Goal: Navigation & Orientation: Find specific page/section

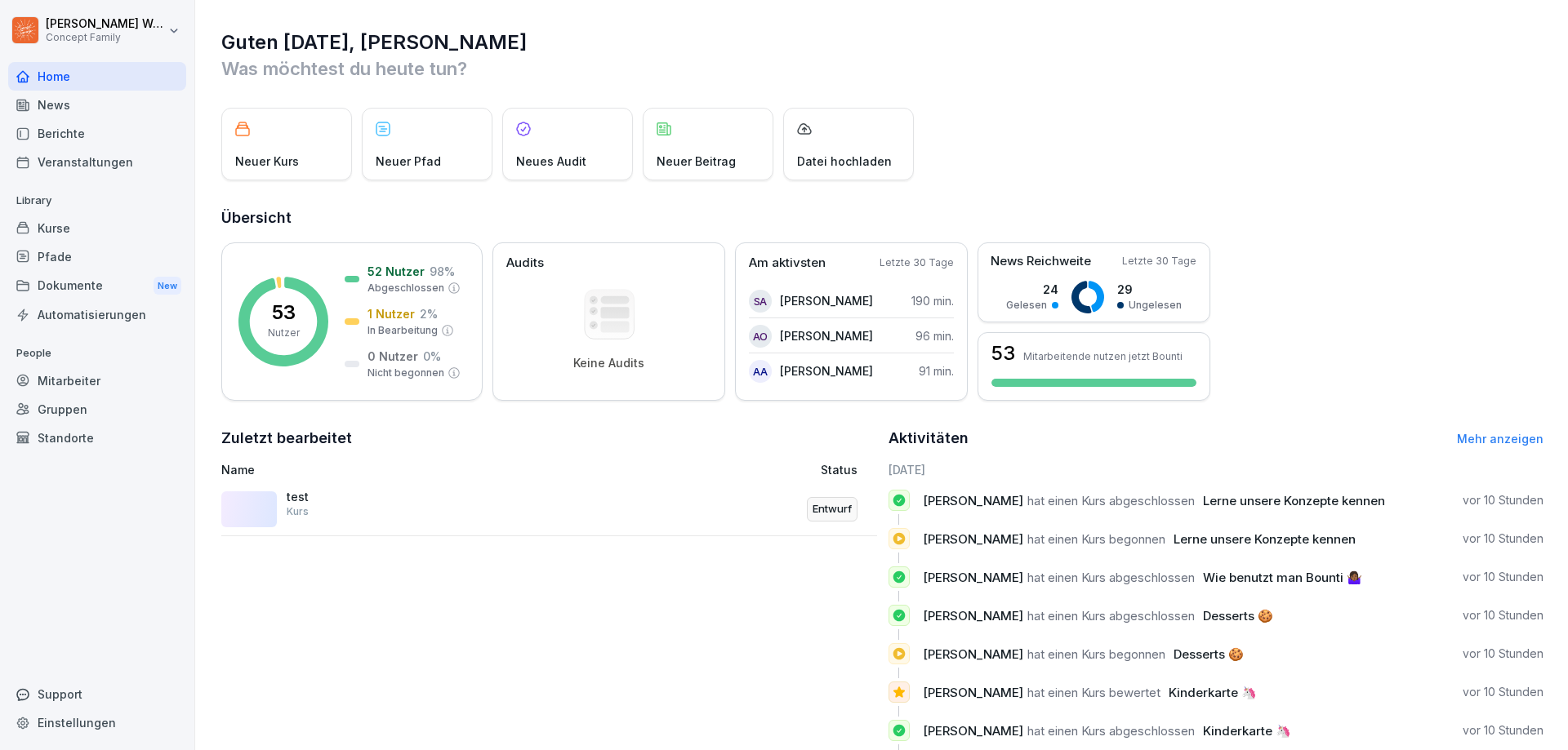
click at [75, 292] on div "Dokumente New" at bounding box center [97, 285] width 178 height 30
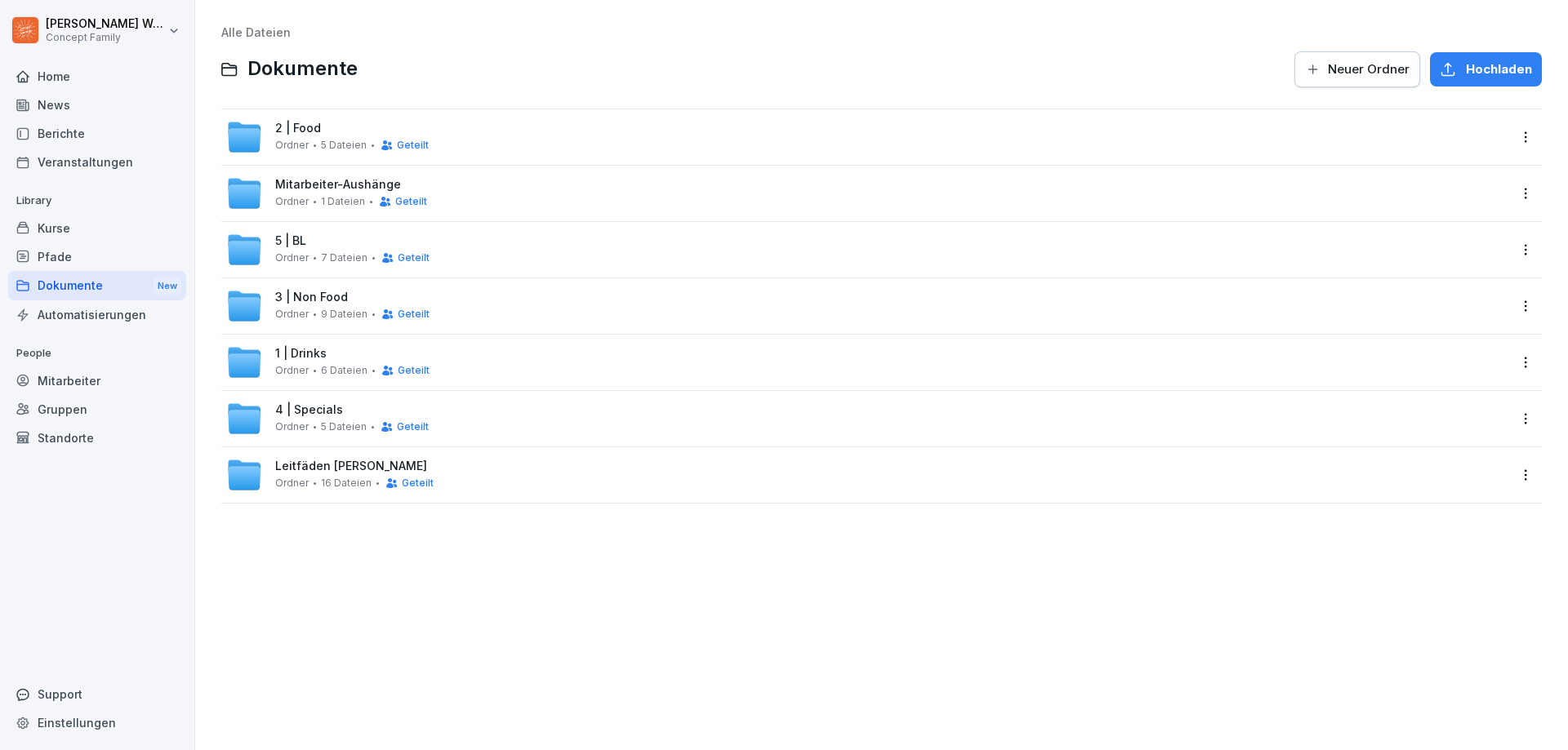
click at [54, 136] on div "Berichte" at bounding box center [97, 133] width 178 height 29
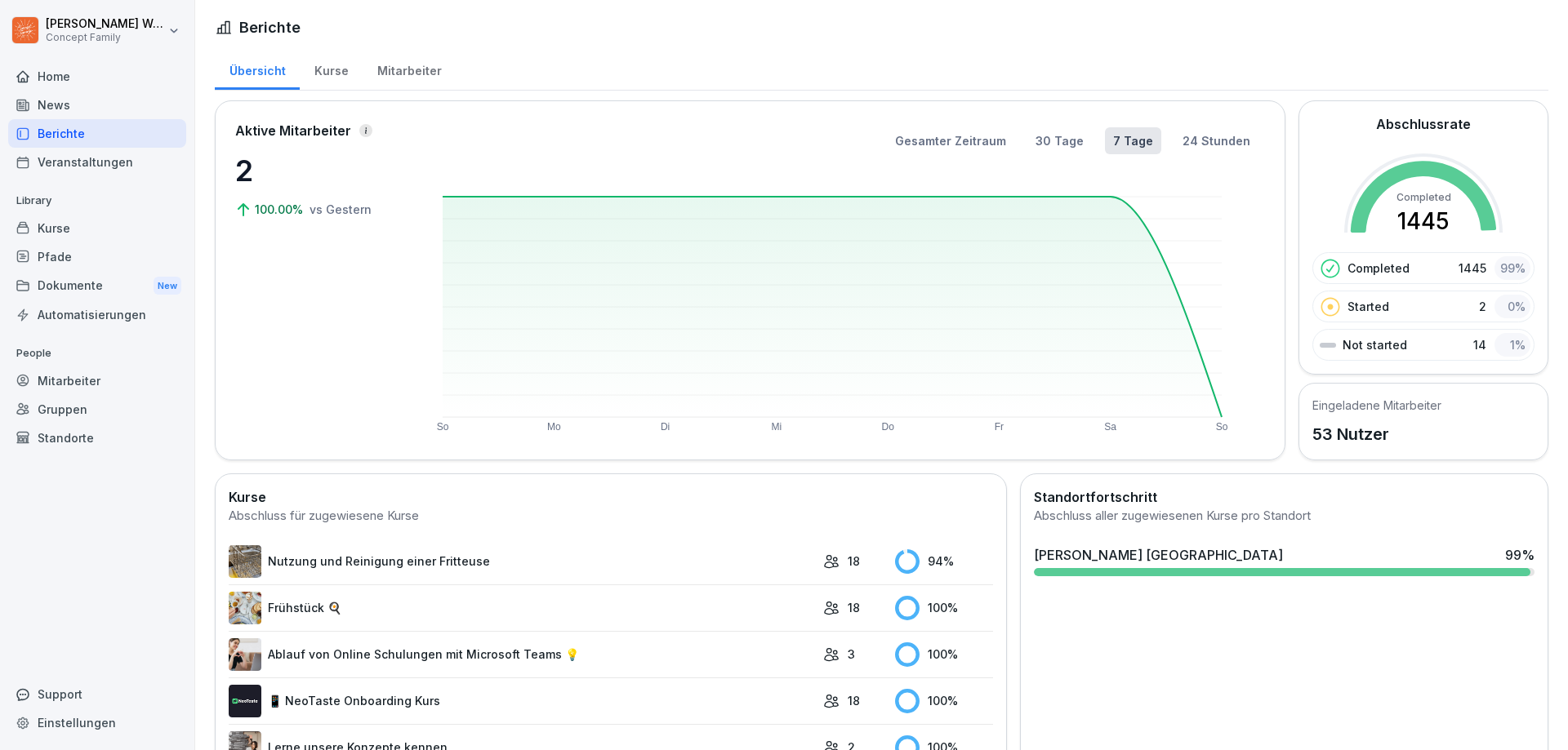
click at [67, 284] on div "Dokumente New" at bounding box center [97, 285] width 178 height 30
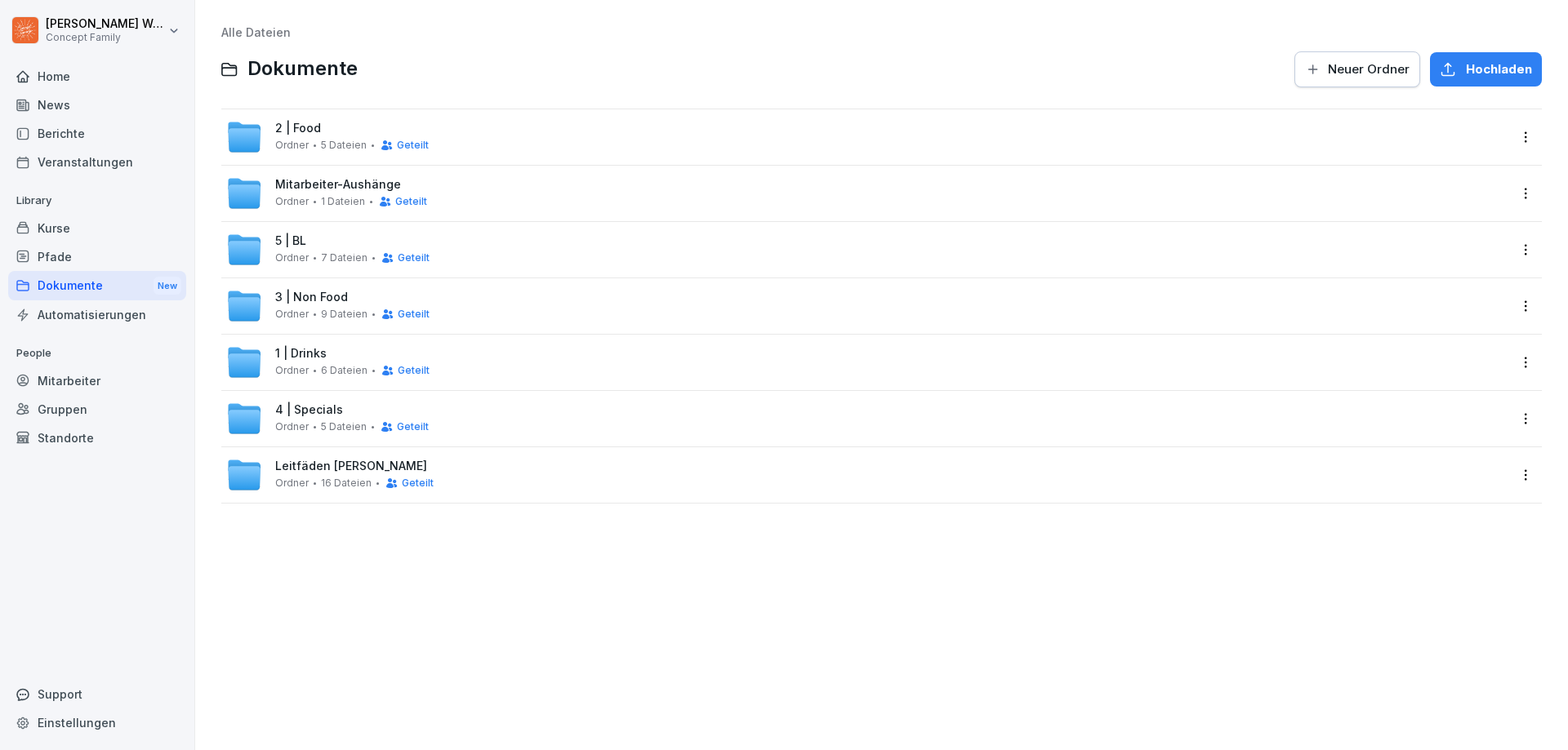
click at [348, 586] on div "Alle Dateien Dokumente Neuer Ordner Hochladen 2 | Food Ordner 5 Dateien Geteilt…" at bounding box center [881, 375] width 1348 height 726
click at [113, 35] on html "[PERSON_NAME] Concept Family Home News Berichte Veranstaltungen Library Kurse P…" at bounding box center [784, 375] width 1568 height 750
click at [445, 585] on div "Alle Dateien Dokumente Neuer Ordner Hochladen 2 | Food Ordner 5 Dateien Geteilt…" at bounding box center [881, 375] width 1348 height 726
click at [40, 258] on div "Pfade" at bounding box center [97, 257] width 178 height 29
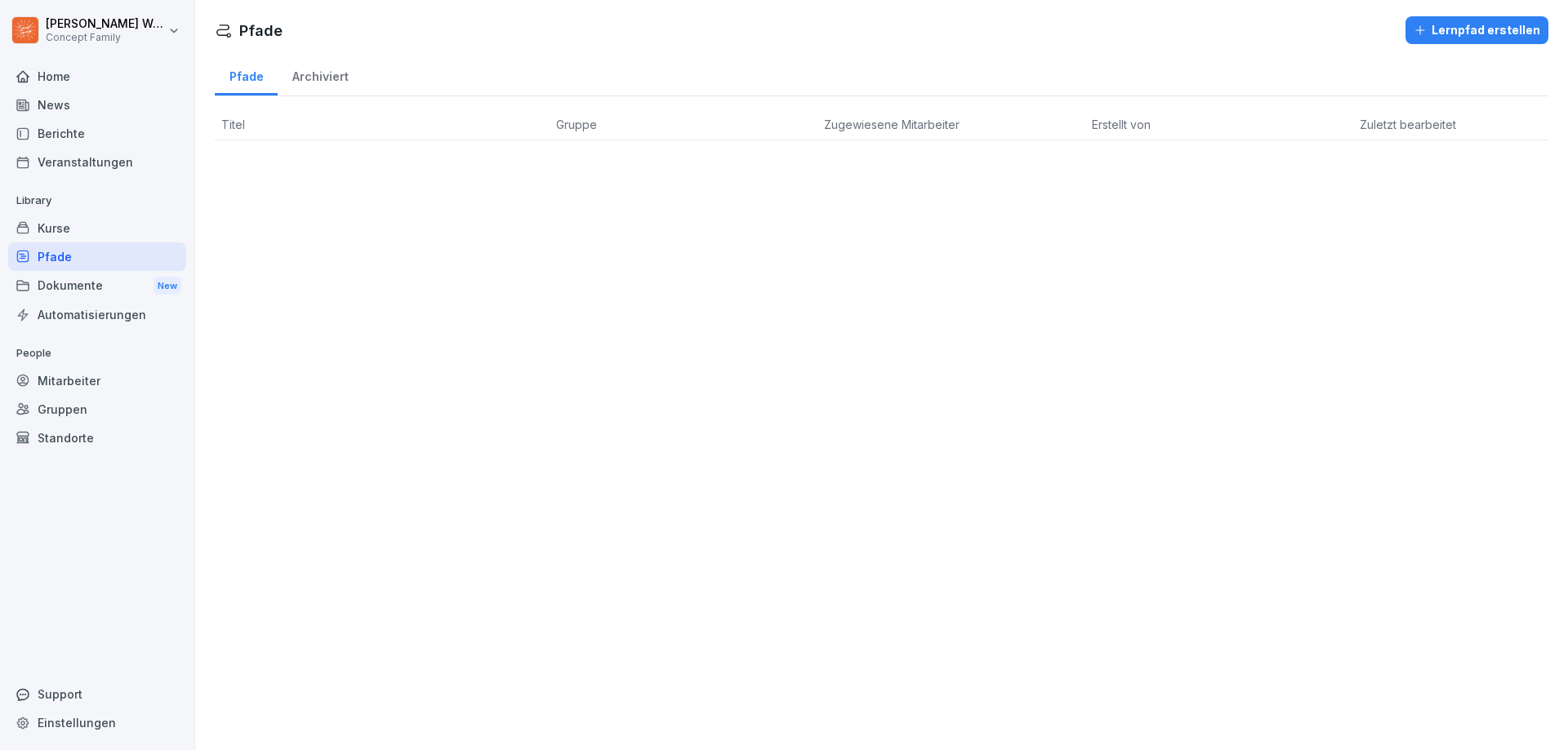
click at [55, 229] on div "Kurse" at bounding box center [97, 228] width 178 height 29
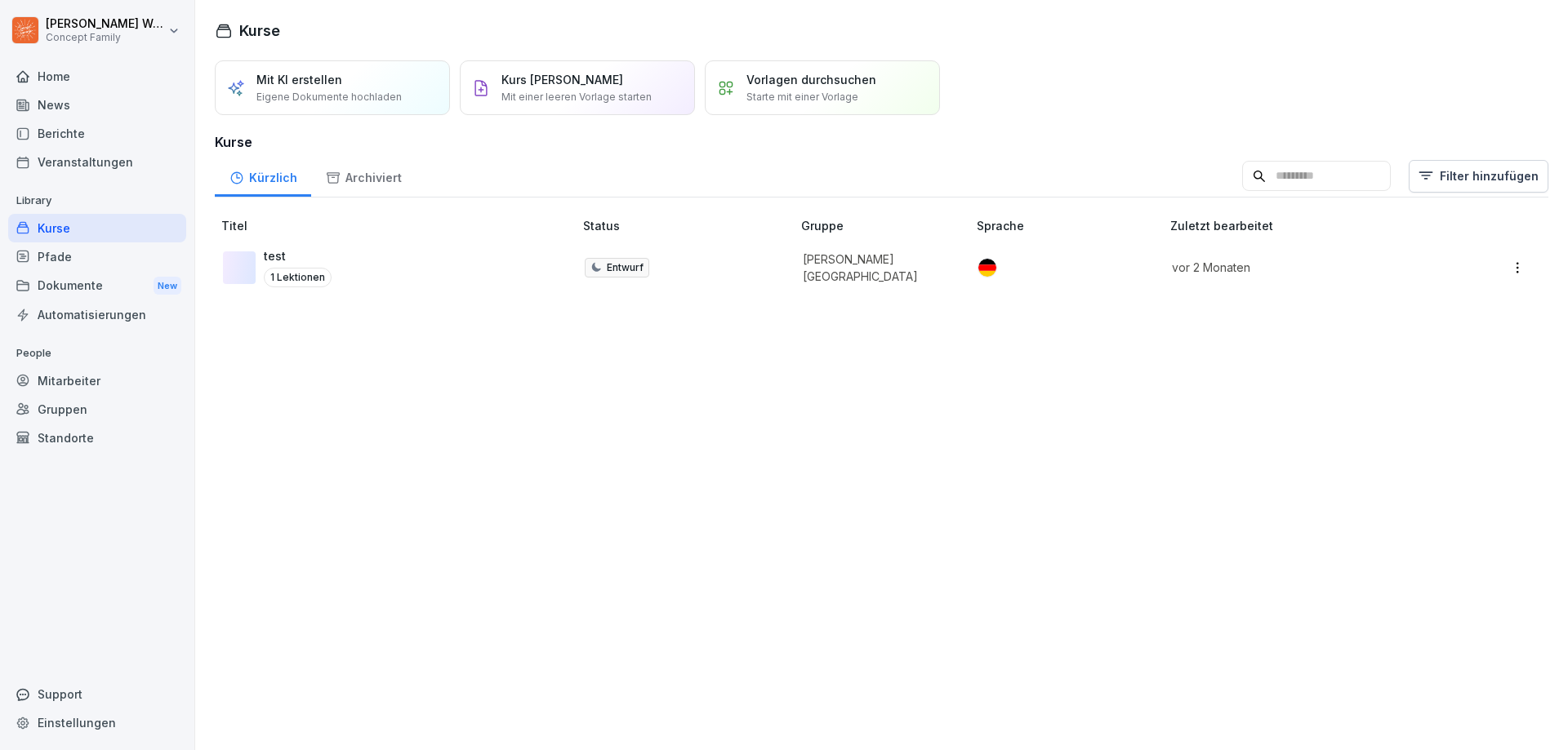
click at [62, 256] on div "Pfade" at bounding box center [97, 257] width 178 height 29
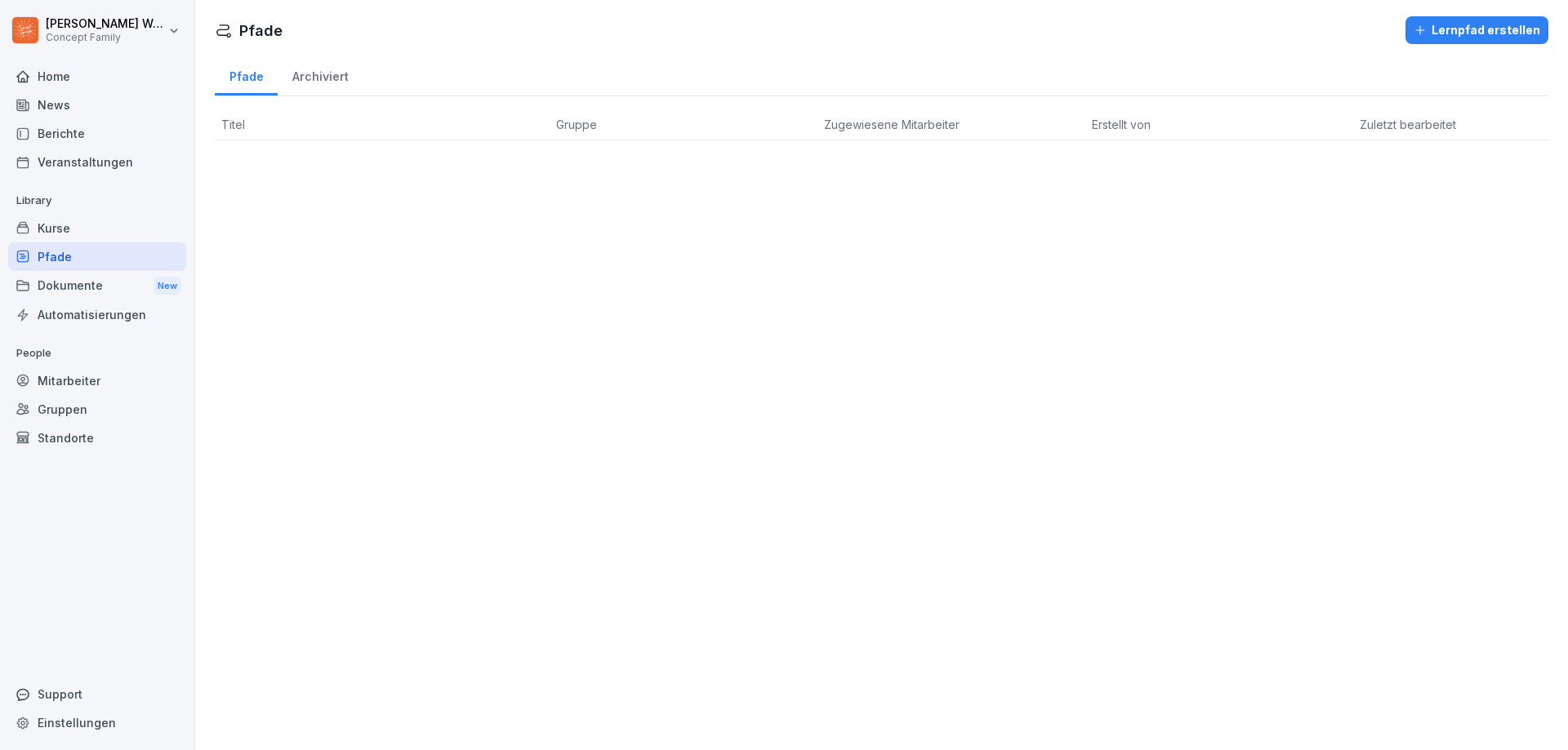
click at [73, 291] on div "Dokumente New" at bounding box center [97, 285] width 178 height 30
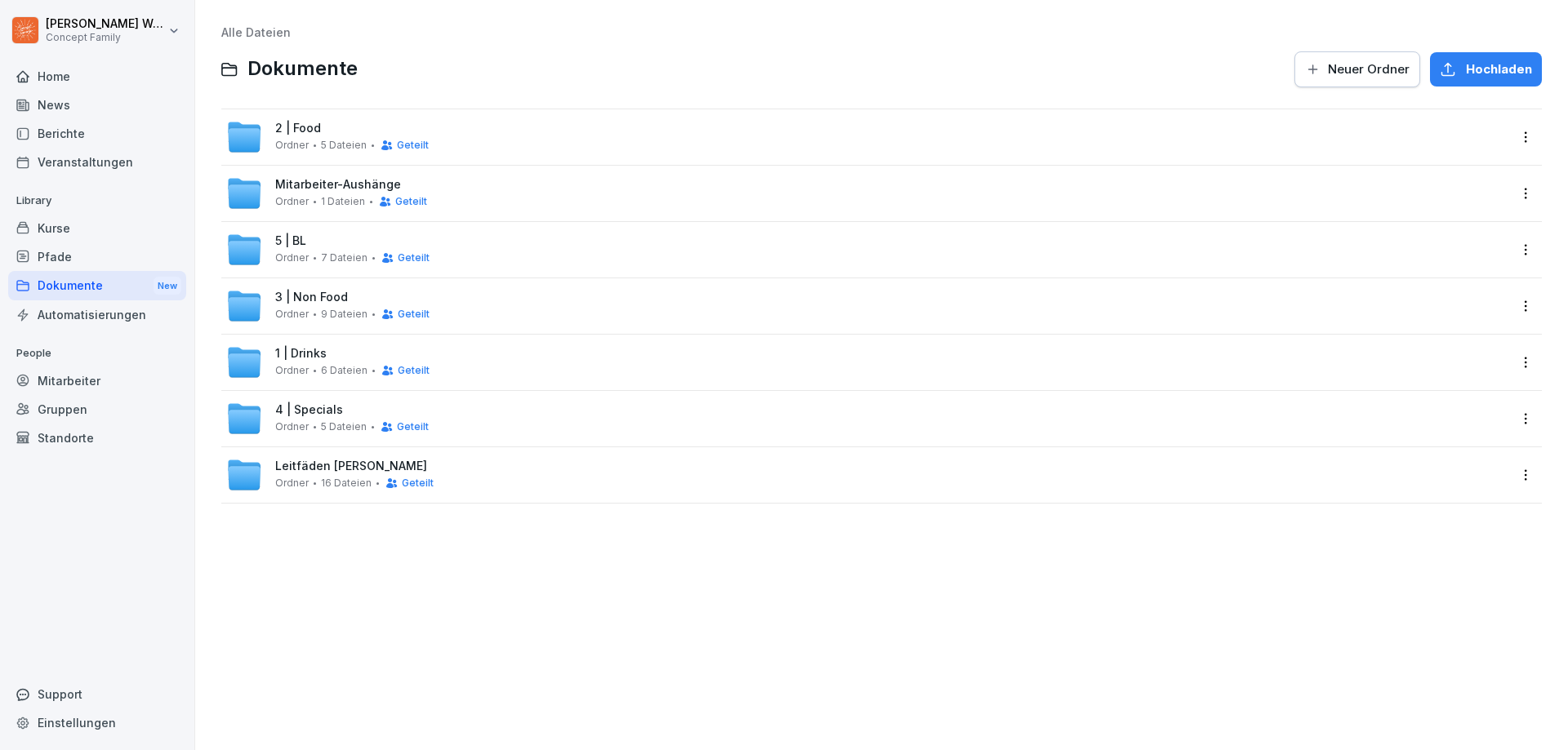
click at [73, 137] on div "Berichte" at bounding box center [97, 133] width 178 height 29
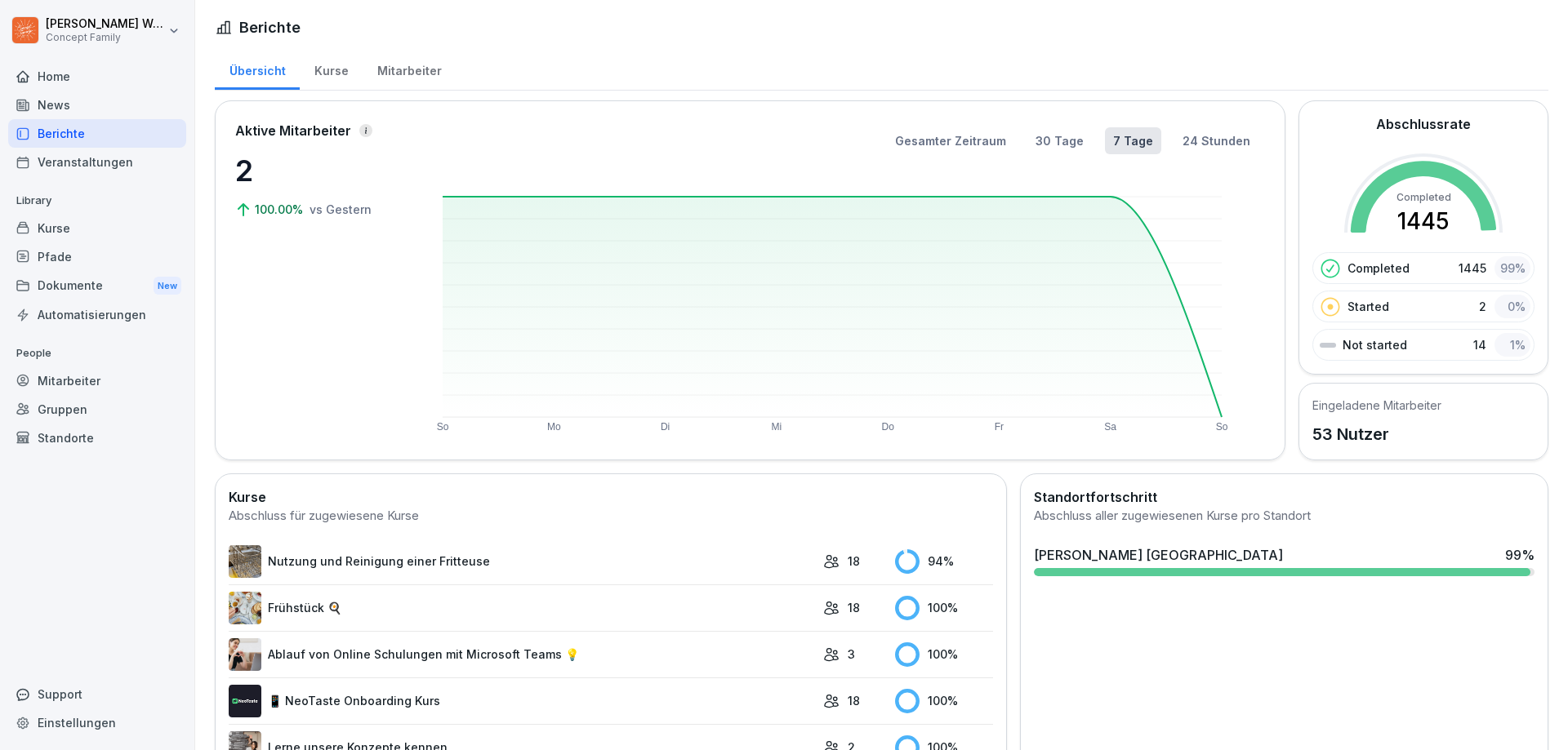
click at [79, 161] on div "Veranstaltungen" at bounding box center [97, 162] width 178 height 29
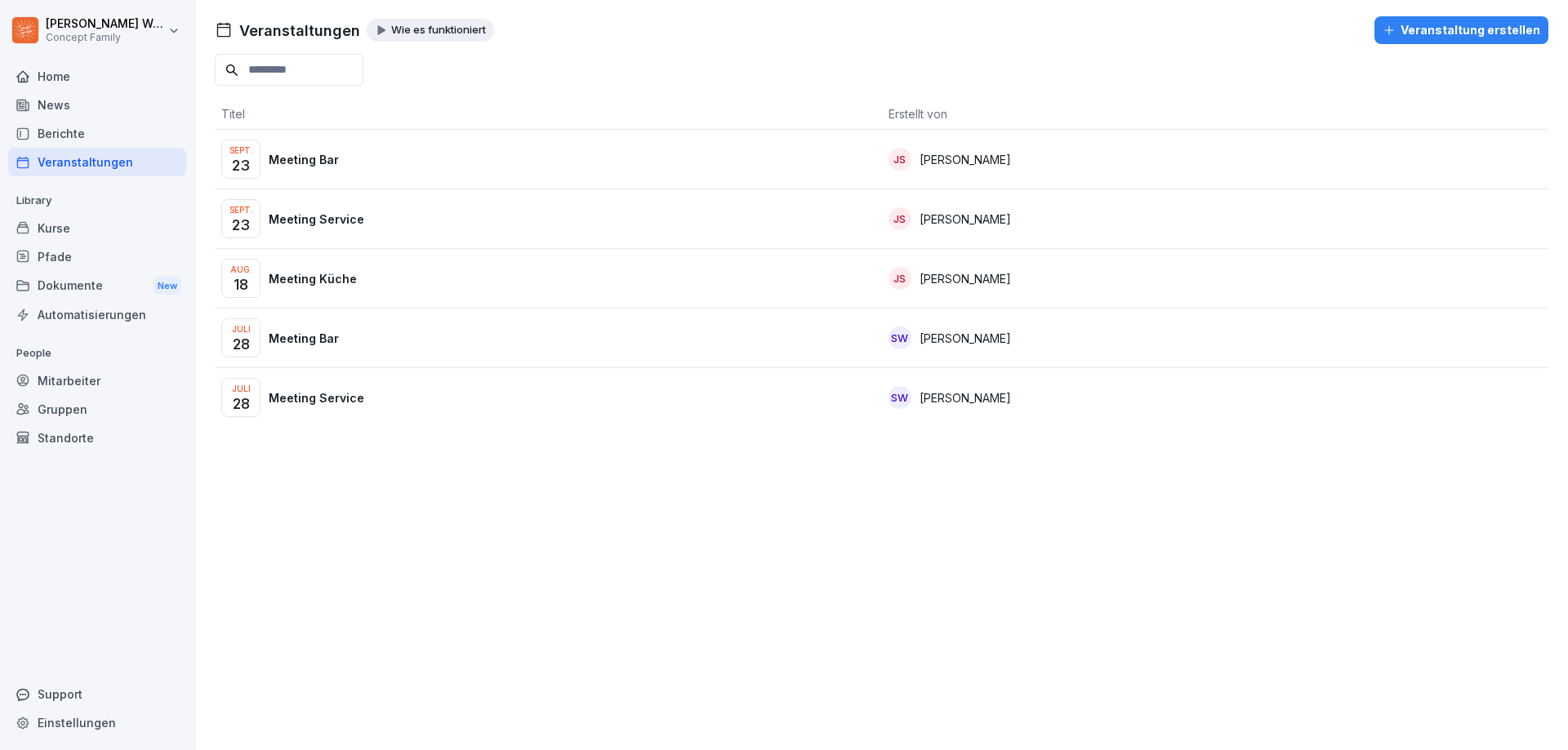
click at [79, 109] on div "News" at bounding box center [97, 104] width 178 height 29
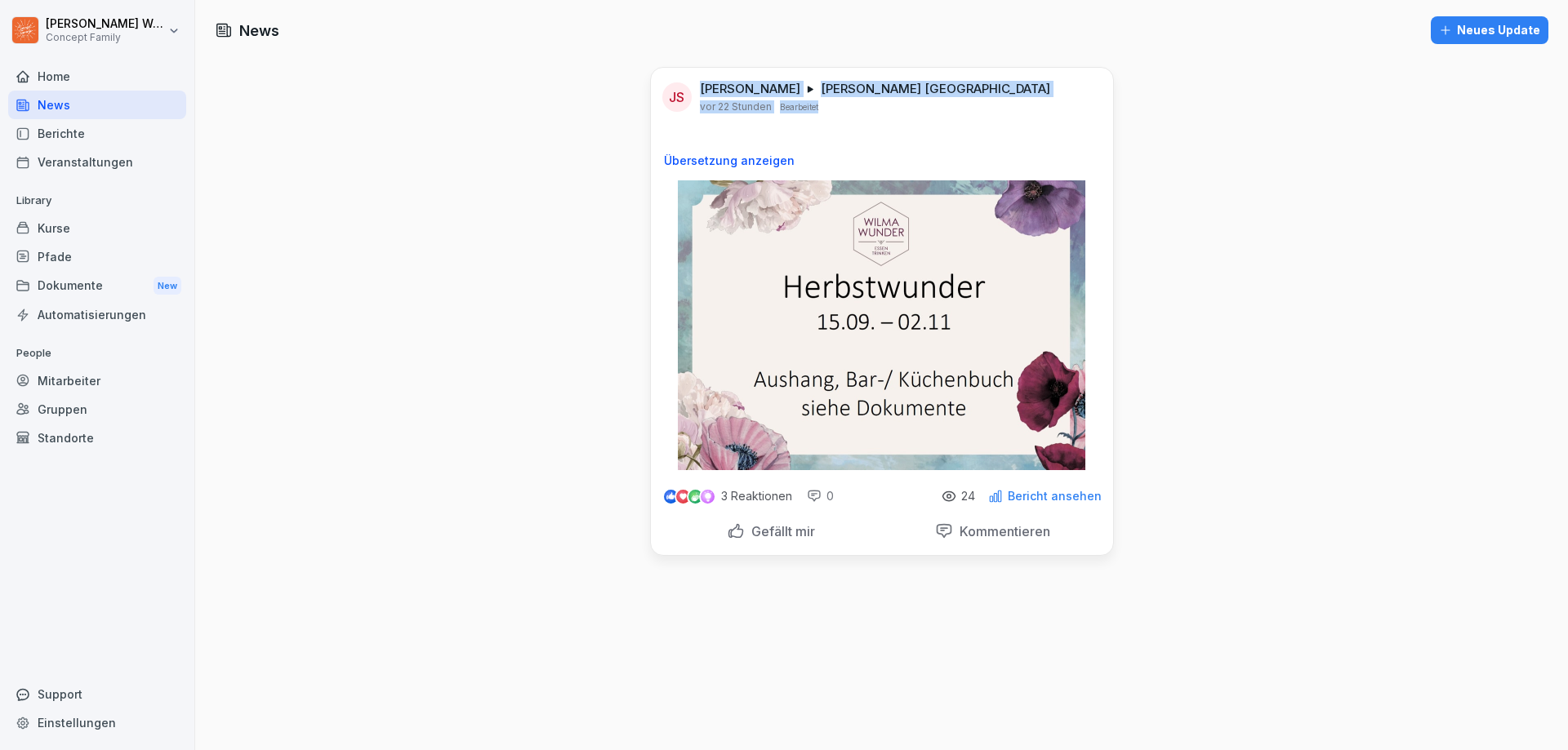
drag, startPoint x: 811, startPoint y: 109, endPoint x: 684, endPoint y: 84, distance: 129.4
click at [684, 84] on div "JS [PERSON_NAME] [PERSON_NAME] [GEOGRAPHIC_DATA] vor 22 Stunden Bearbeitet" at bounding box center [881, 90] width 462 height 45
click at [812, 103] on p "Bearbeitet" at bounding box center [799, 107] width 39 height 13
drag, startPoint x: 827, startPoint y: 108, endPoint x: 703, endPoint y: 89, distance: 125.4
click at [703, 89] on div "[PERSON_NAME] [PERSON_NAME] [GEOGRAPHIC_DATA] vor 22 Stunden Bearbeitet" at bounding box center [875, 97] width 350 height 32
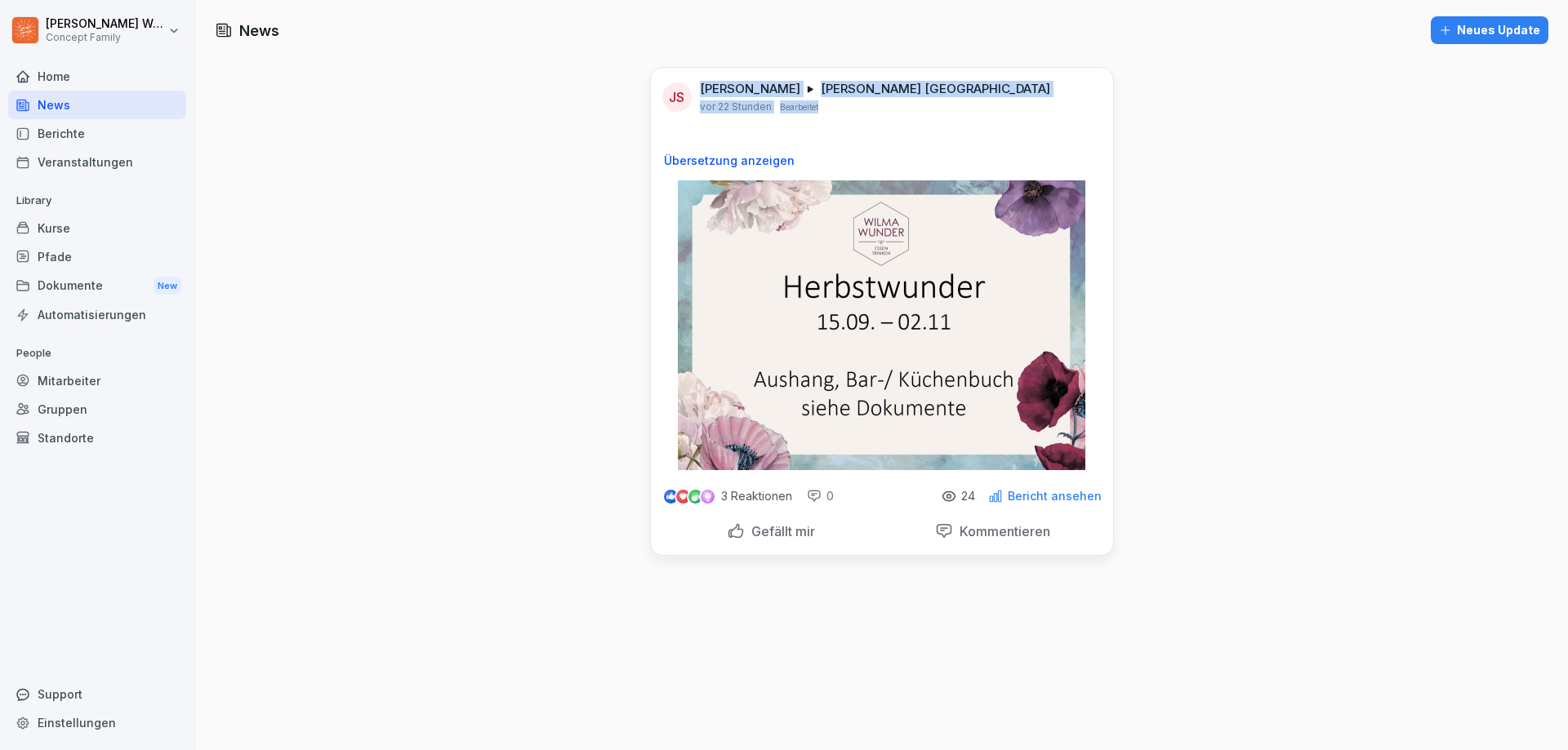
drag, startPoint x: 814, startPoint y: 107, endPoint x: 695, endPoint y: 87, distance: 120.7
click at [700, 87] on div "[PERSON_NAME] [PERSON_NAME] [GEOGRAPHIC_DATA] vor 22 Stunden Bearbeitet" at bounding box center [875, 97] width 350 height 32
click at [582, 104] on div "News Neues Update JS [PERSON_NAME] [PERSON_NAME] Dresden vor 22 Stunden Bearbei…" at bounding box center [881, 375] width 1373 height 750
click at [66, 284] on div "Dokumente New" at bounding box center [97, 285] width 178 height 30
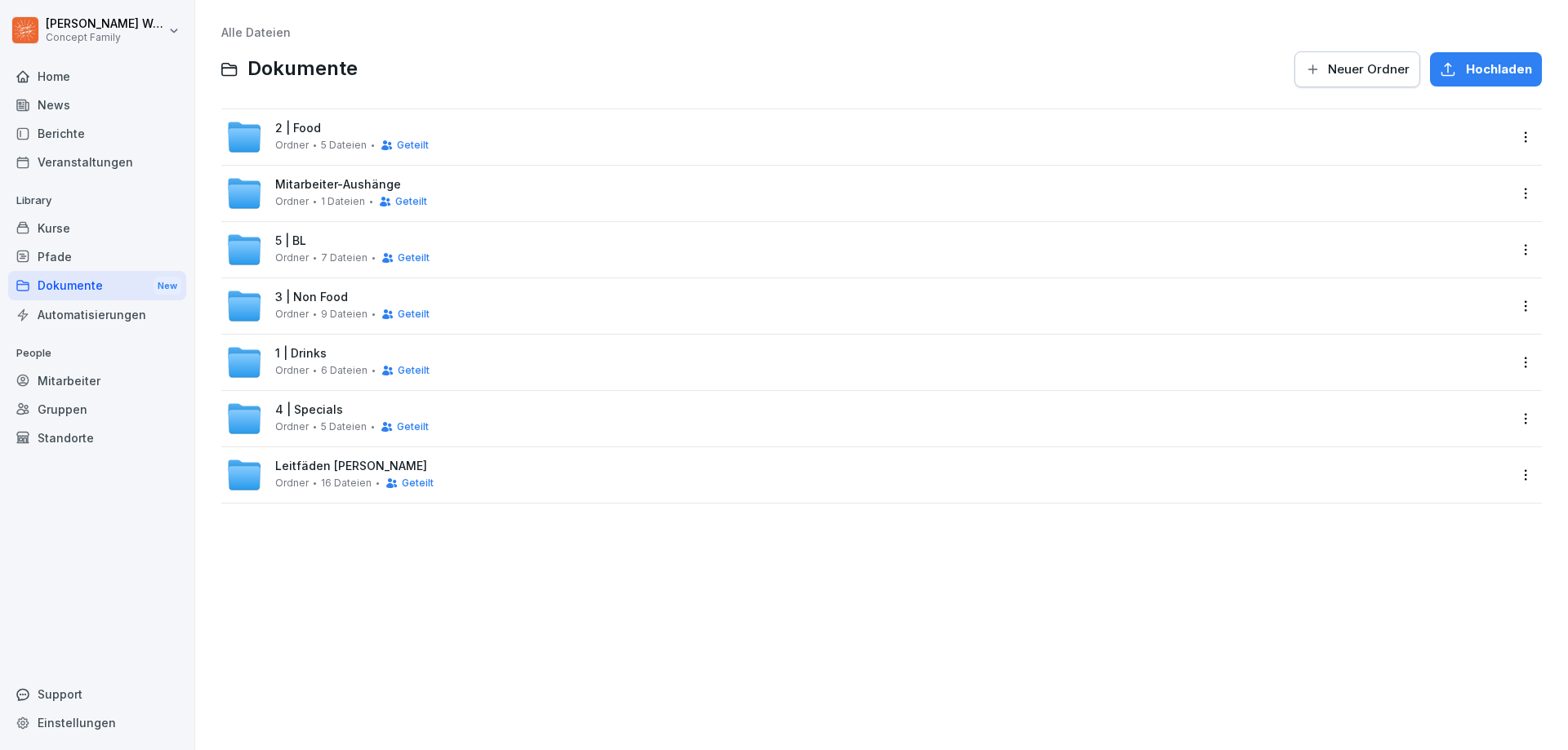
click at [1511, 134] on html "[PERSON_NAME] Concept Family Home News Berichte Veranstaltungen Library Kurse P…" at bounding box center [784, 375] width 1568 height 750
click at [1471, 171] on div "Details" at bounding box center [1445, 170] width 158 height 32
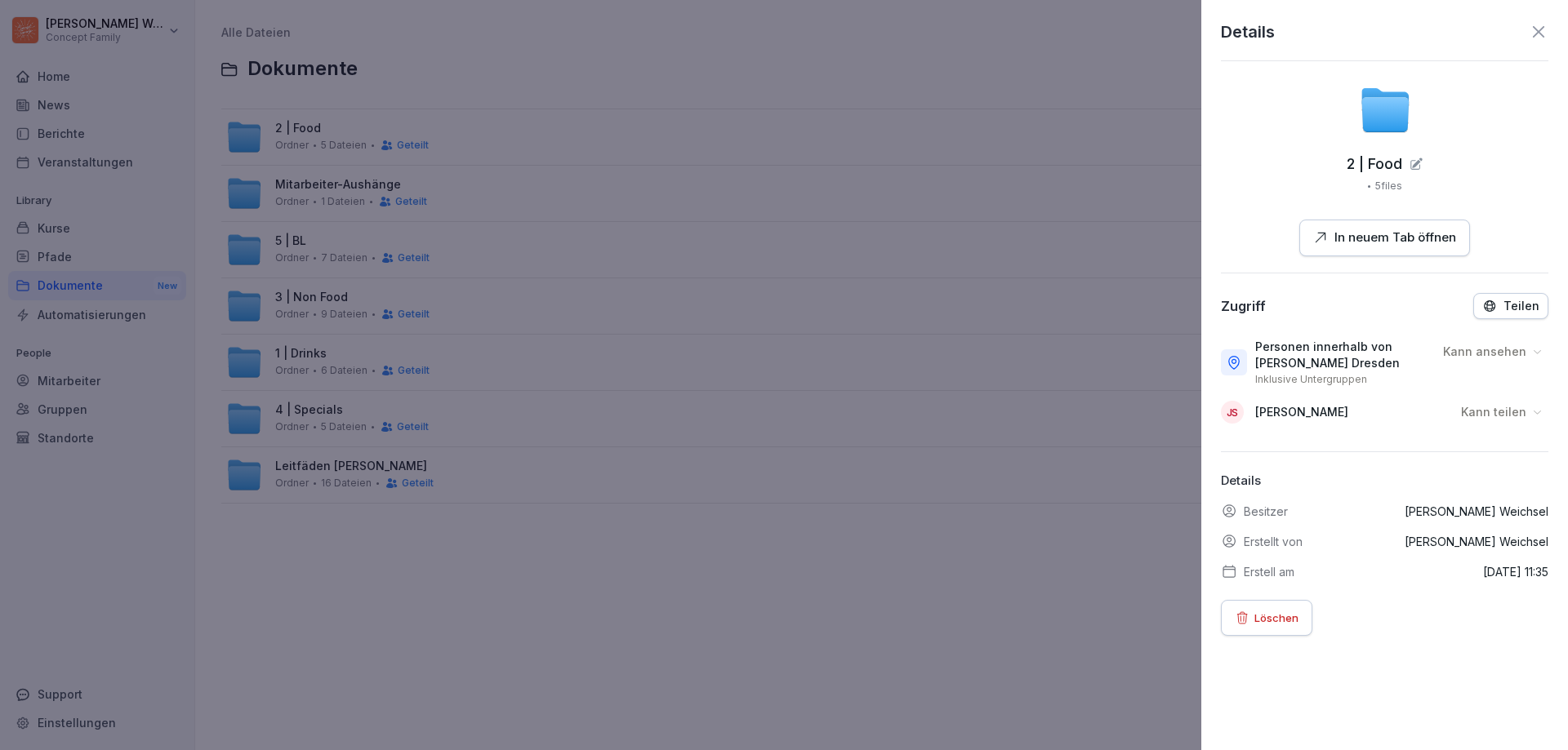
click at [1514, 412] on div "Kann teilen" at bounding box center [1502, 412] width 92 height 26
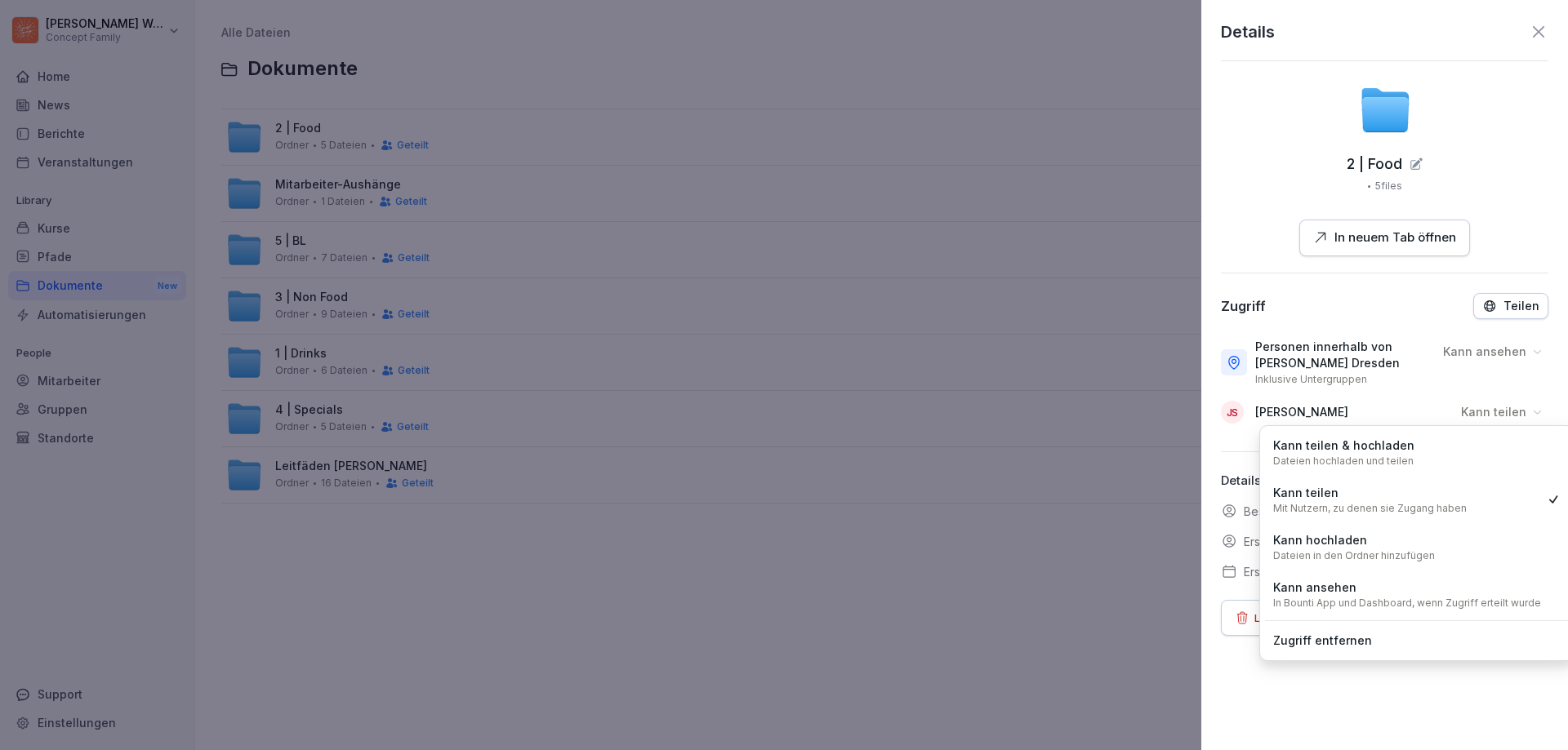
click at [1234, 690] on div "Details 2 | Food 5 files In neuem Tab öffnen Zugriff Teilen Personen innerhalb …" at bounding box center [1384, 375] width 367 height 750
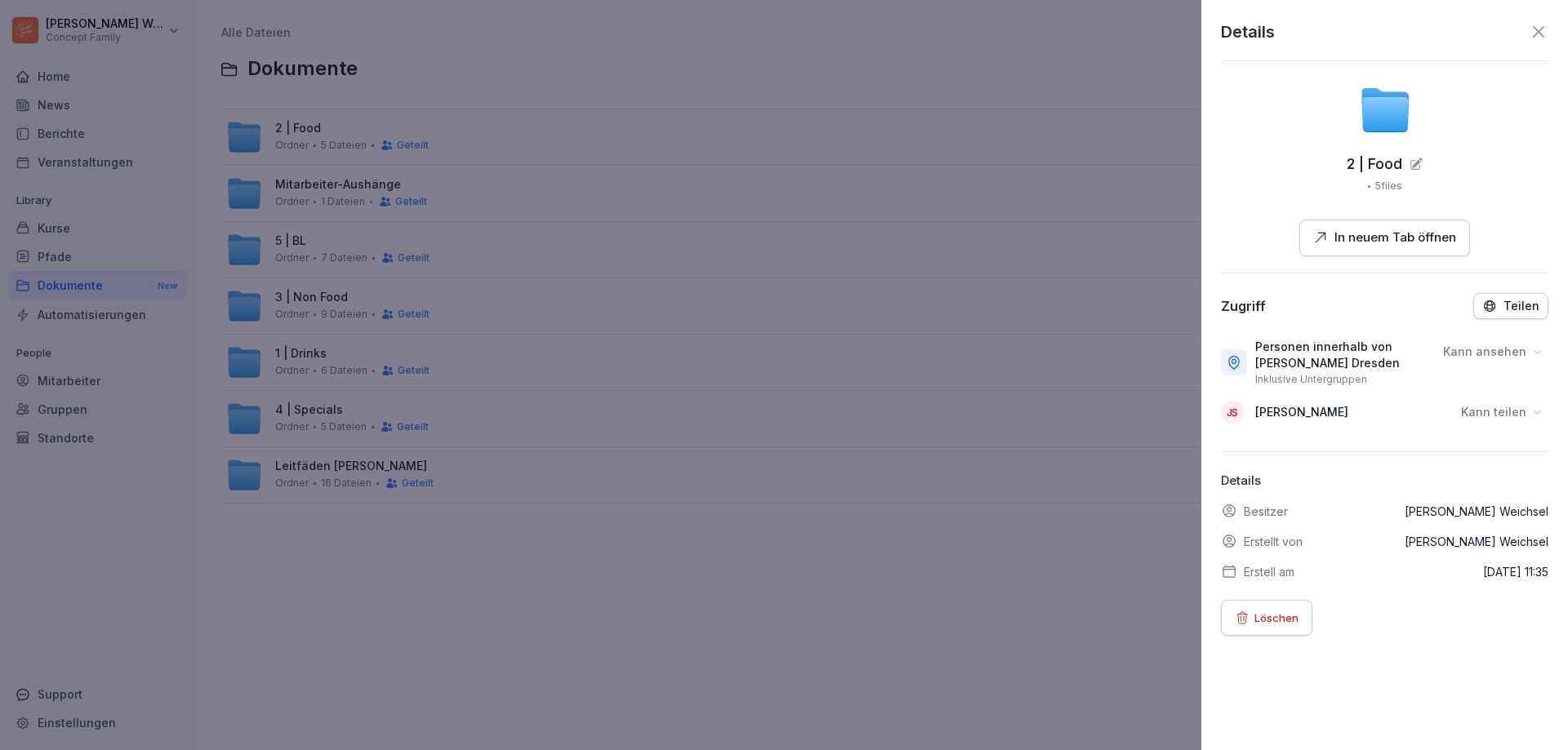
click at [1515, 417] on div "Kann teilen" at bounding box center [1502, 412] width 92 height 26
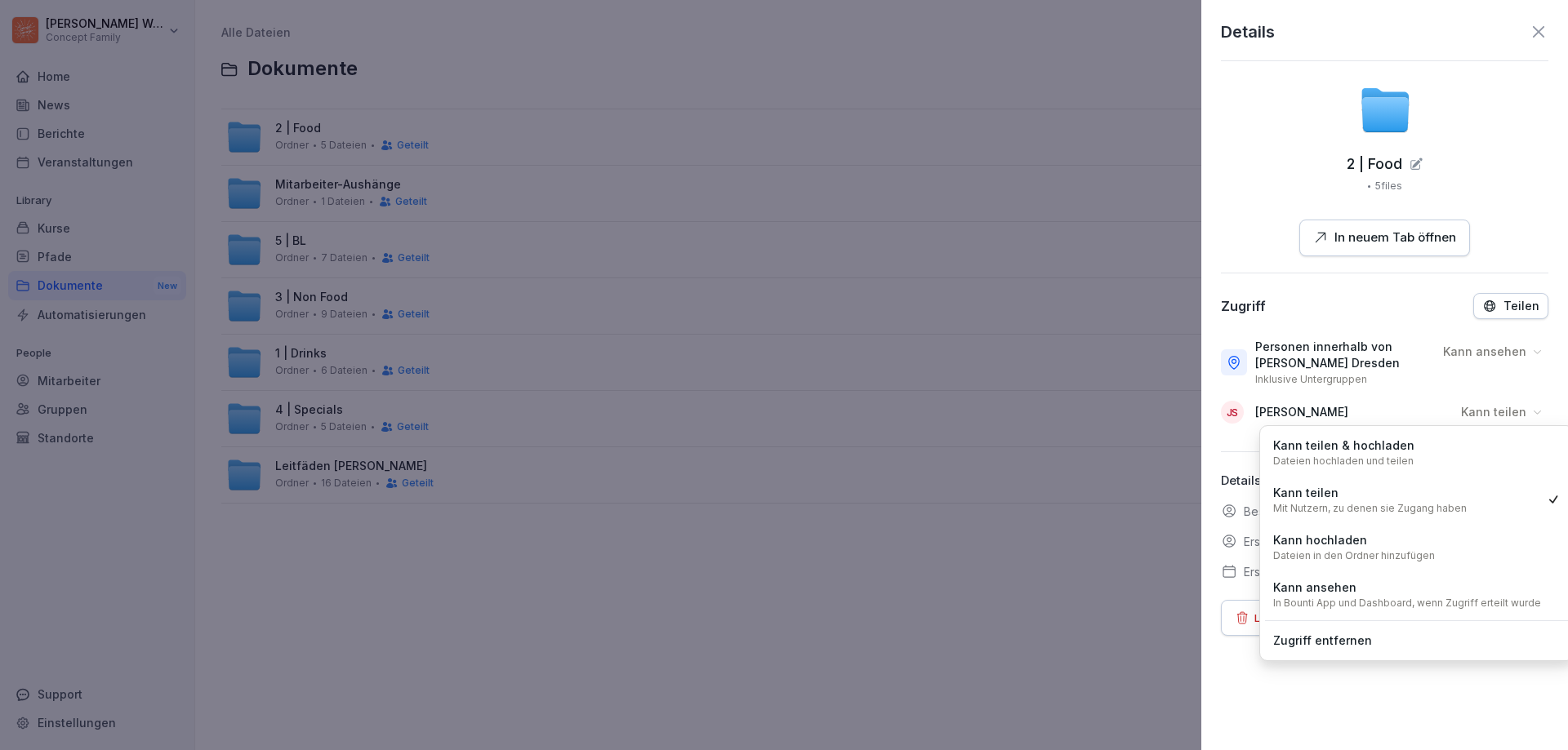
click at [1515, 417] on div "Kann teilen" at bounding box center [1502, 412] width 92 height 26
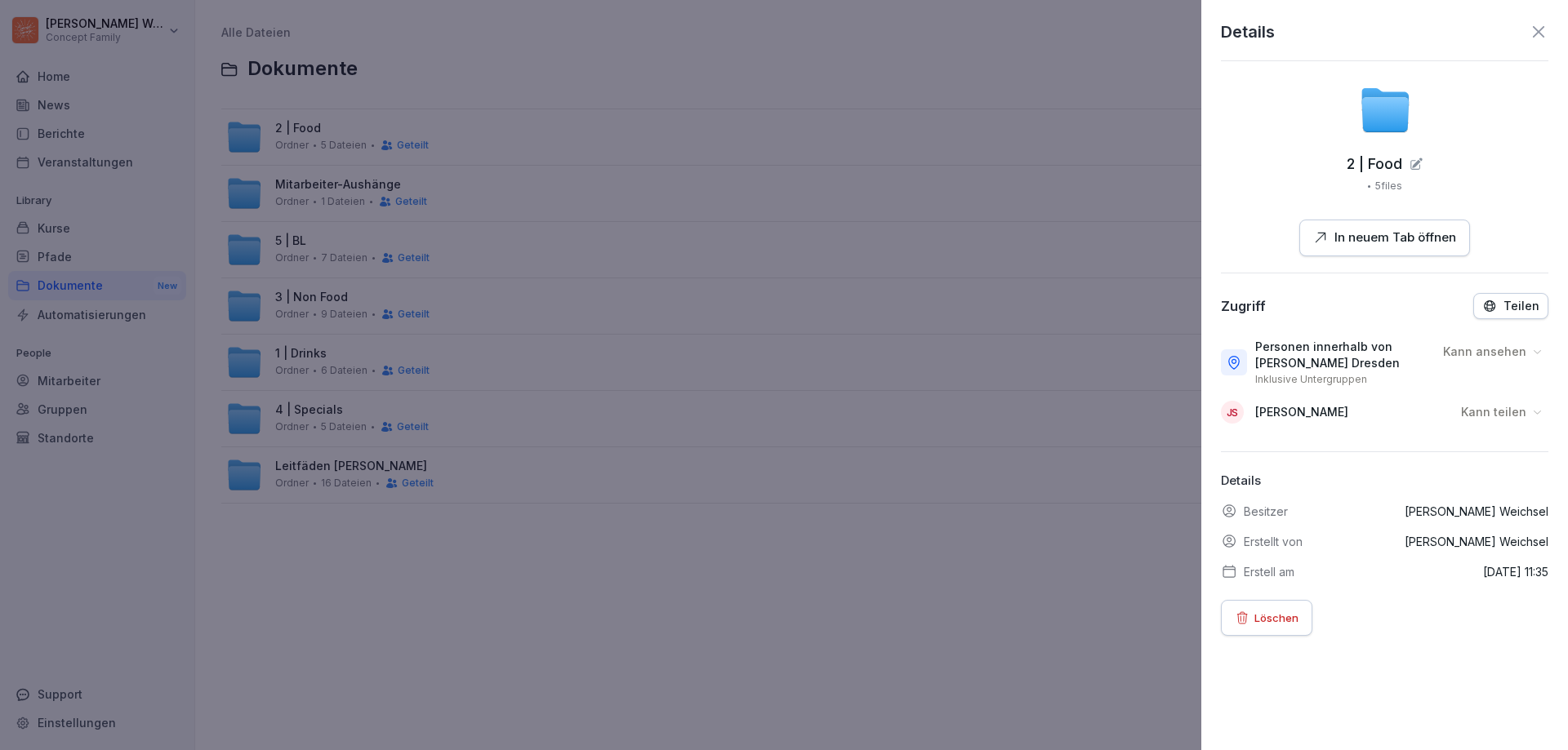
click at [733, 585] on div at bounding box center [784, 375] width 1568 height 750
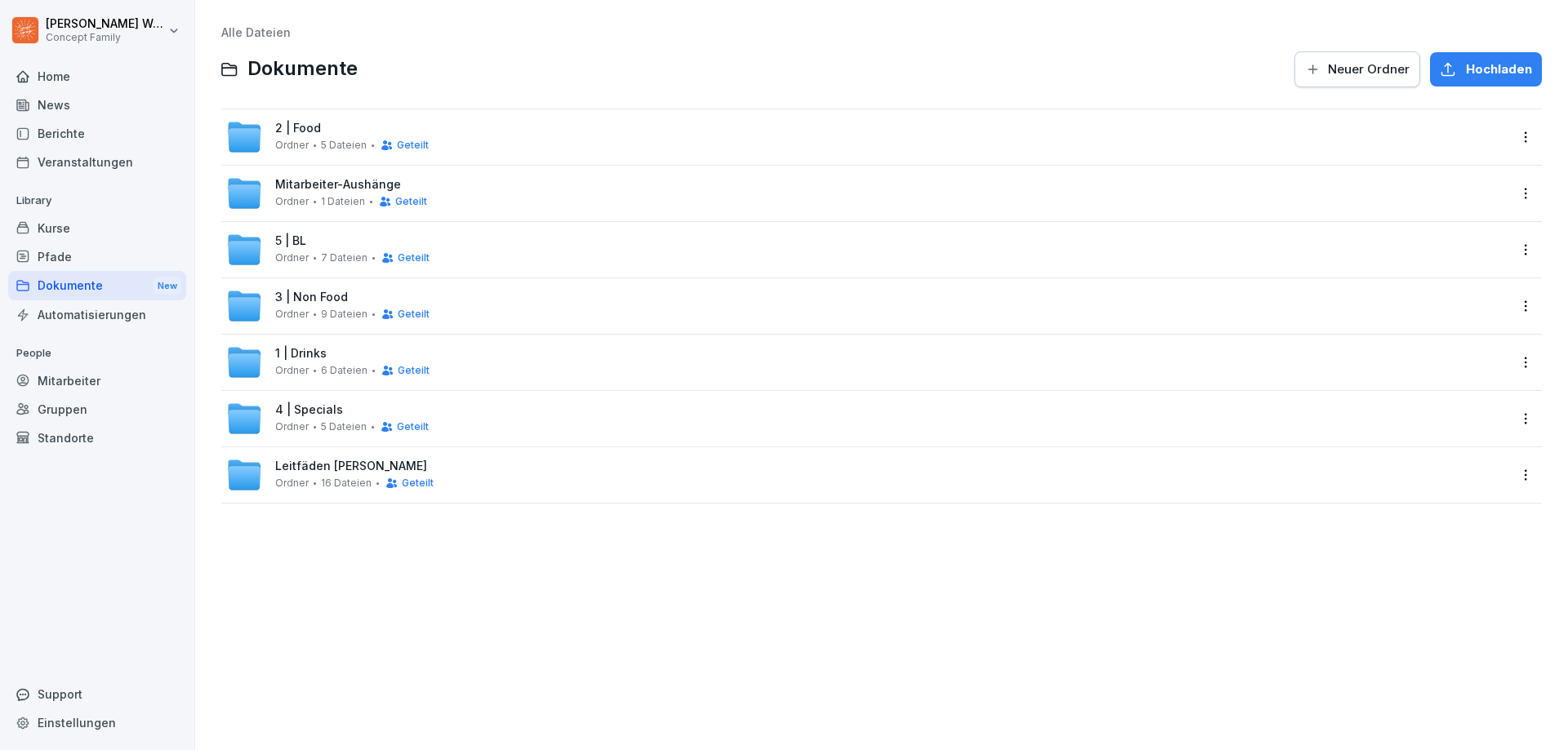
click at [57, 261] on div "Pfade" at bounding box center [97, 257] width 178 height 29
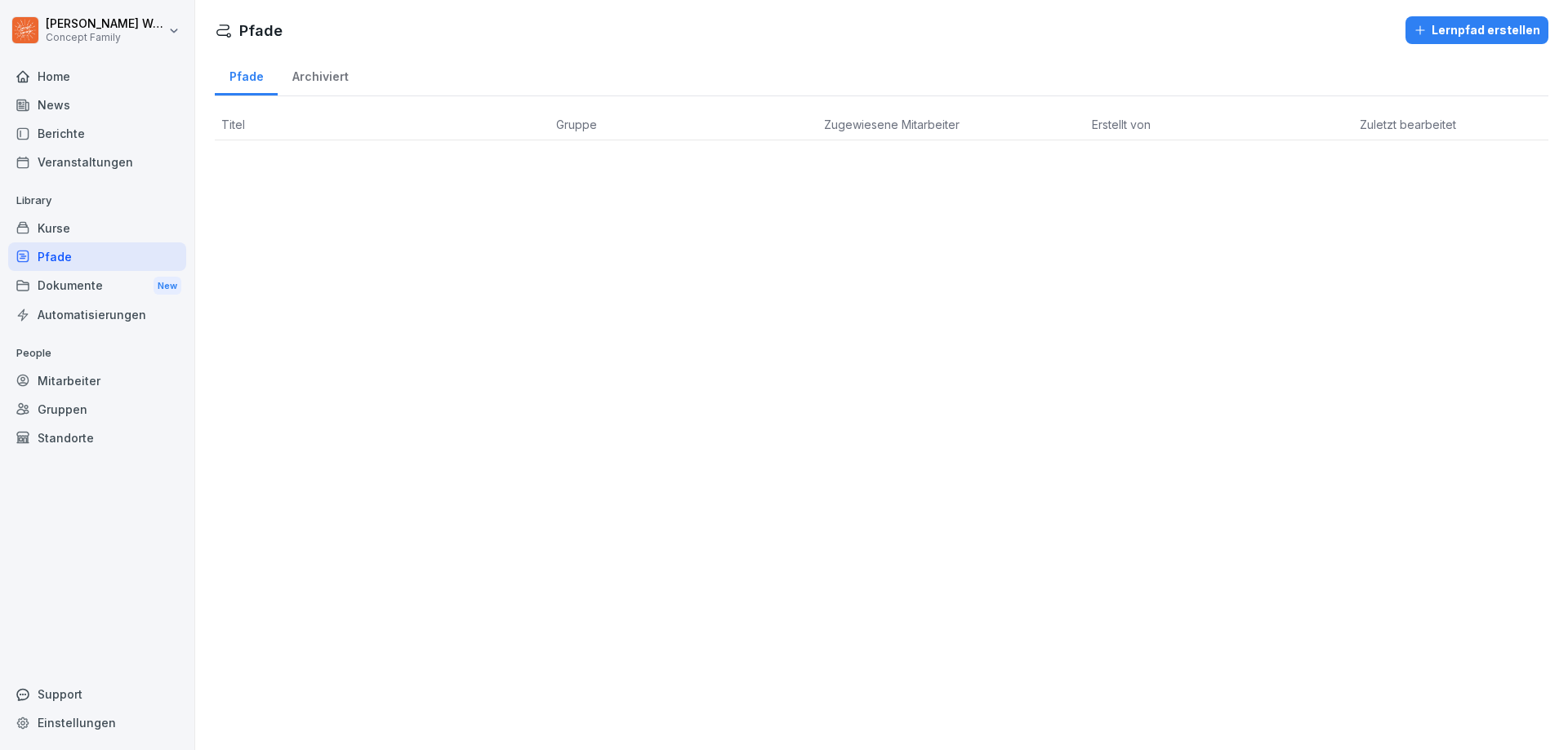
click at [68, 228] on div "Kurse" at bounding box center [97, 228] width 178 height 29
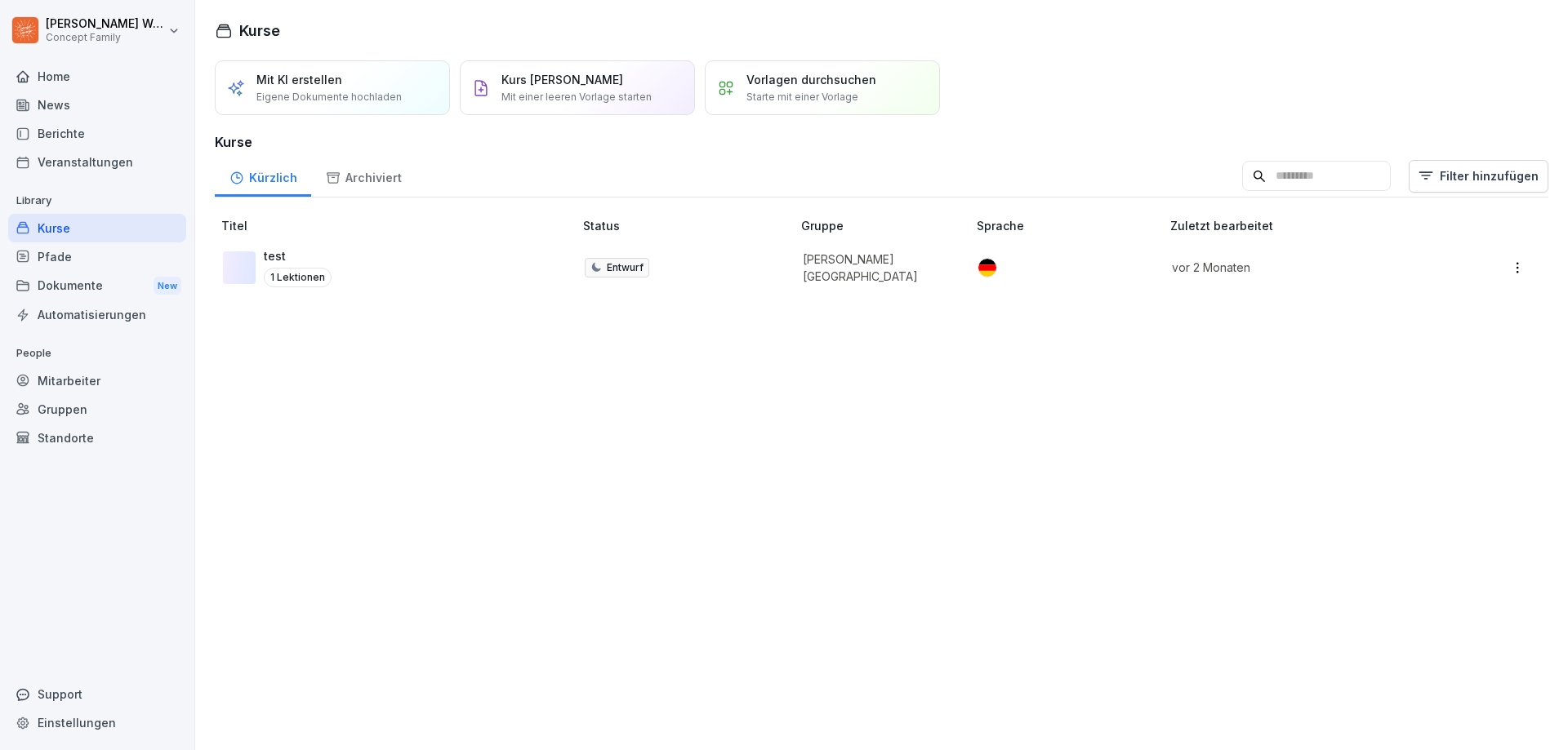
click at [86, 283] on div "Dokumente New" at bounding box center [97, 285] width 178 height 30
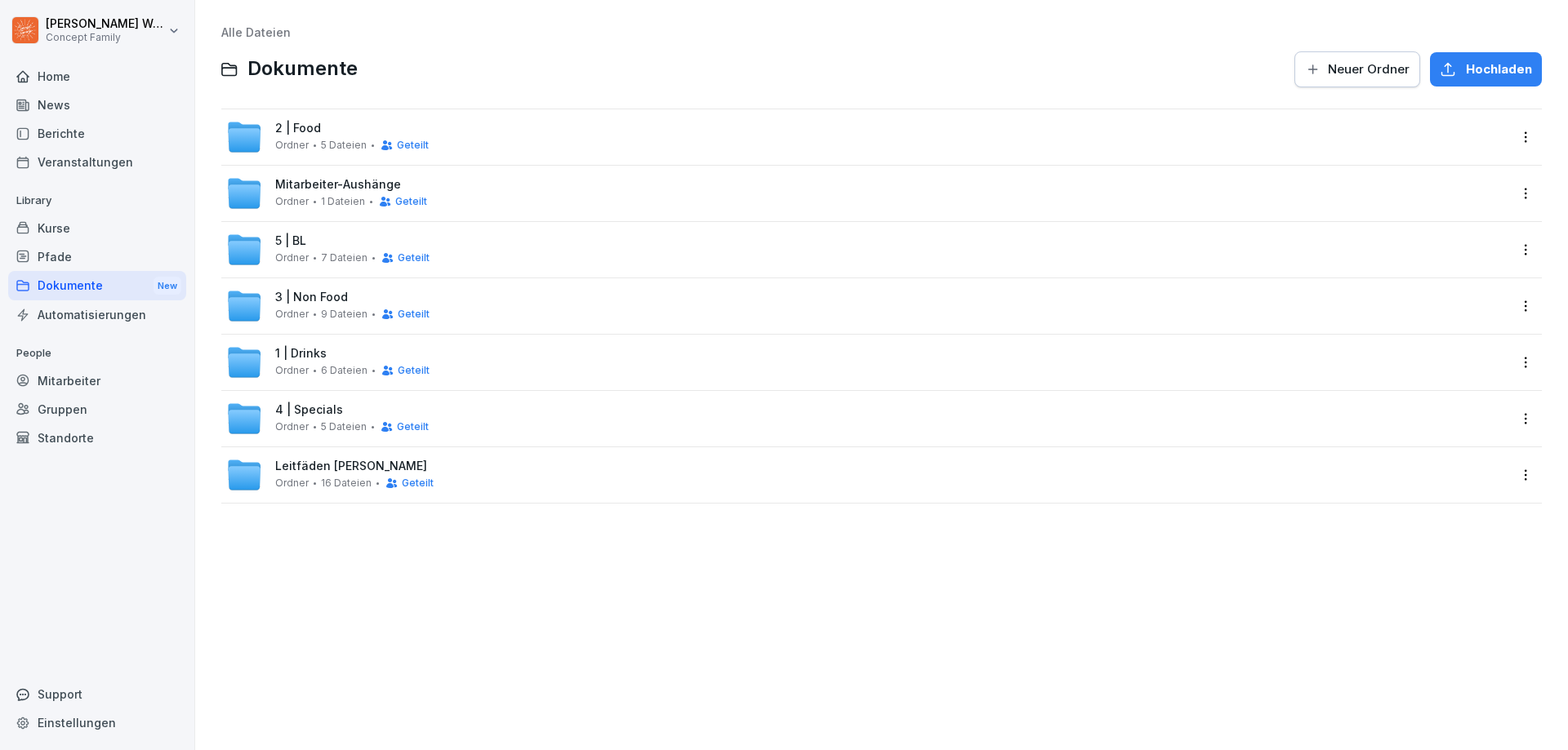
click at [61, 378] on div "Mitarbeiter" at bounding box center [97, 381] width 178 height 29
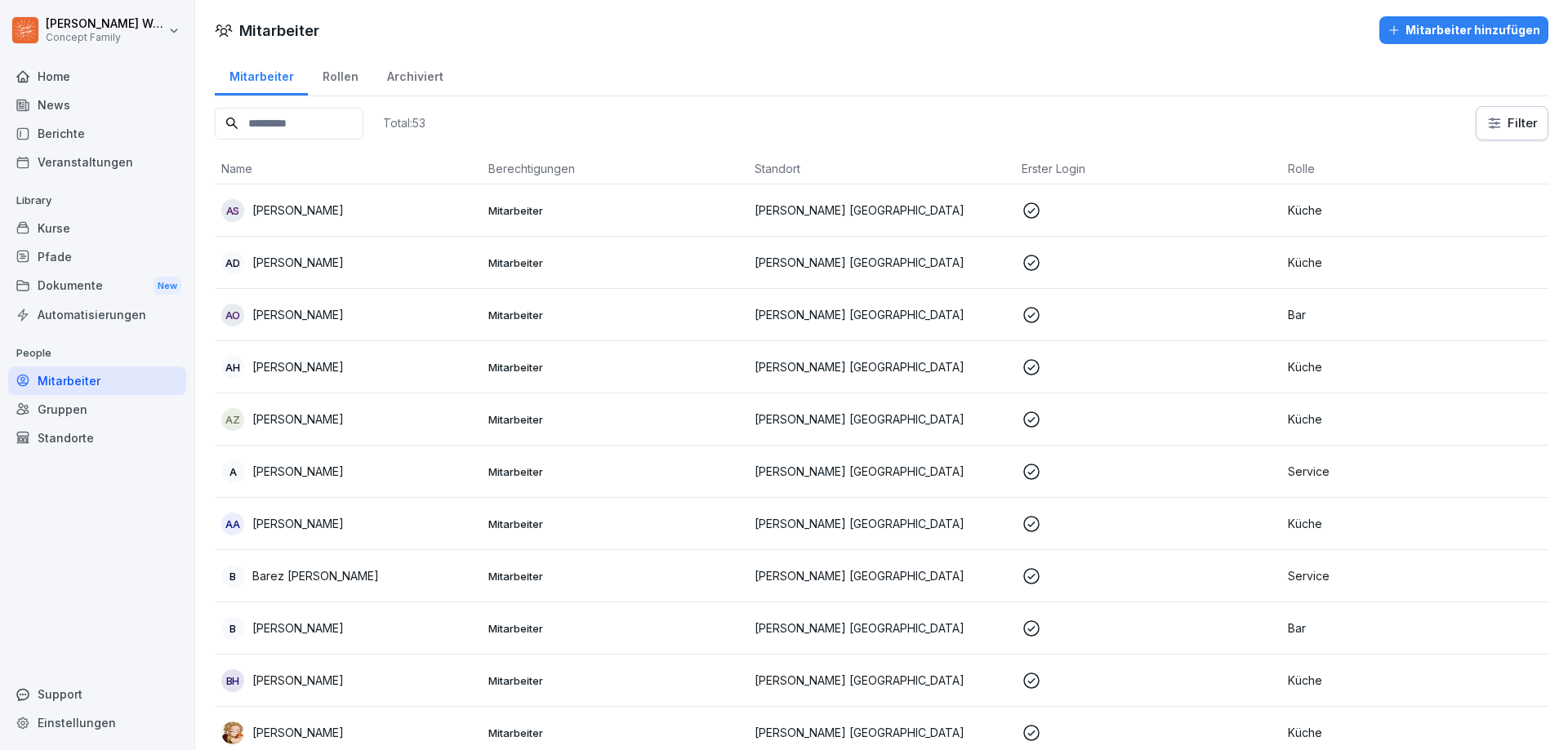
click at [331, 80] on div "Rollen" at bounding box center [340, 74] width 65 height 42
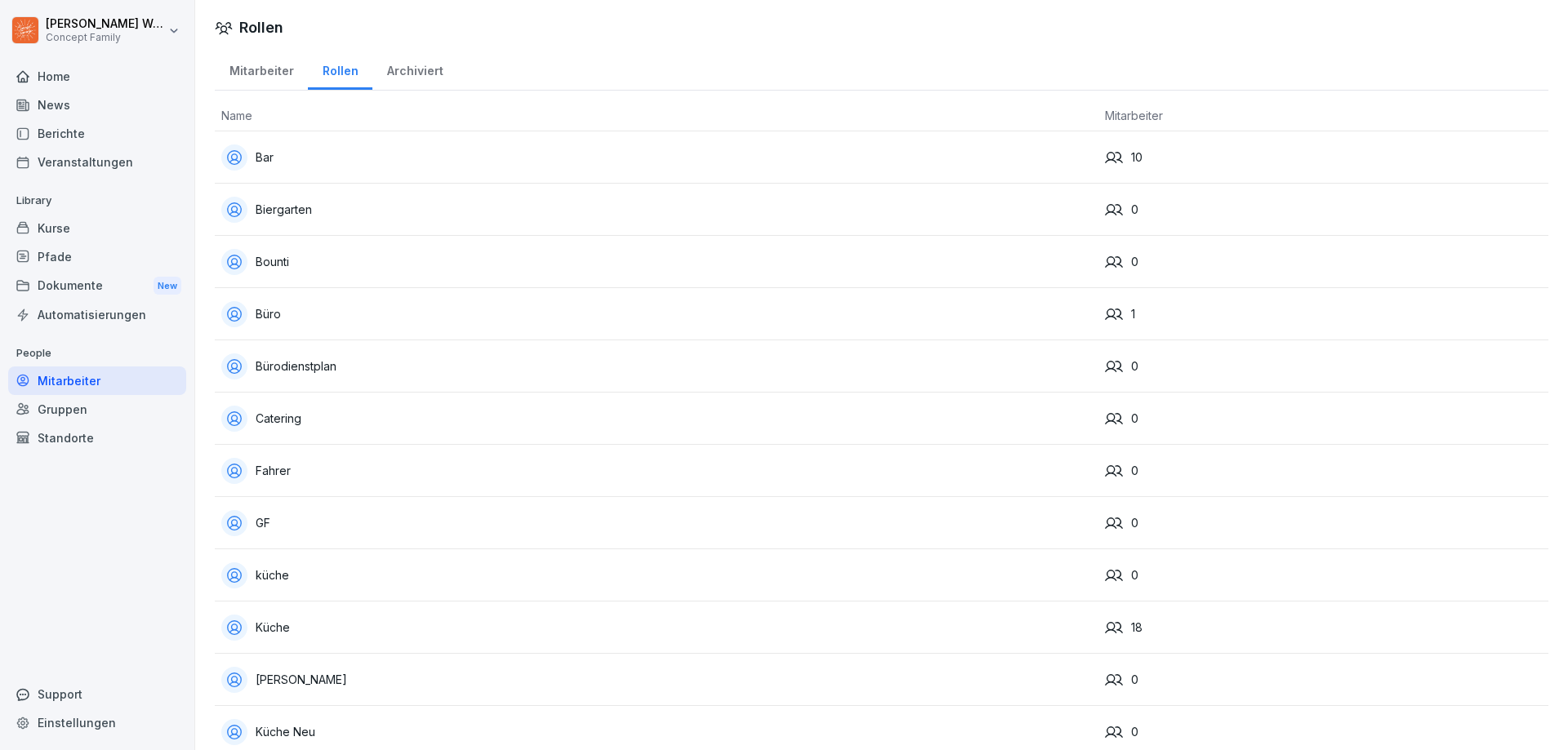
click at [398, 75] on div "Archiviert" at bounding box center [415, 68] width 85 height 42
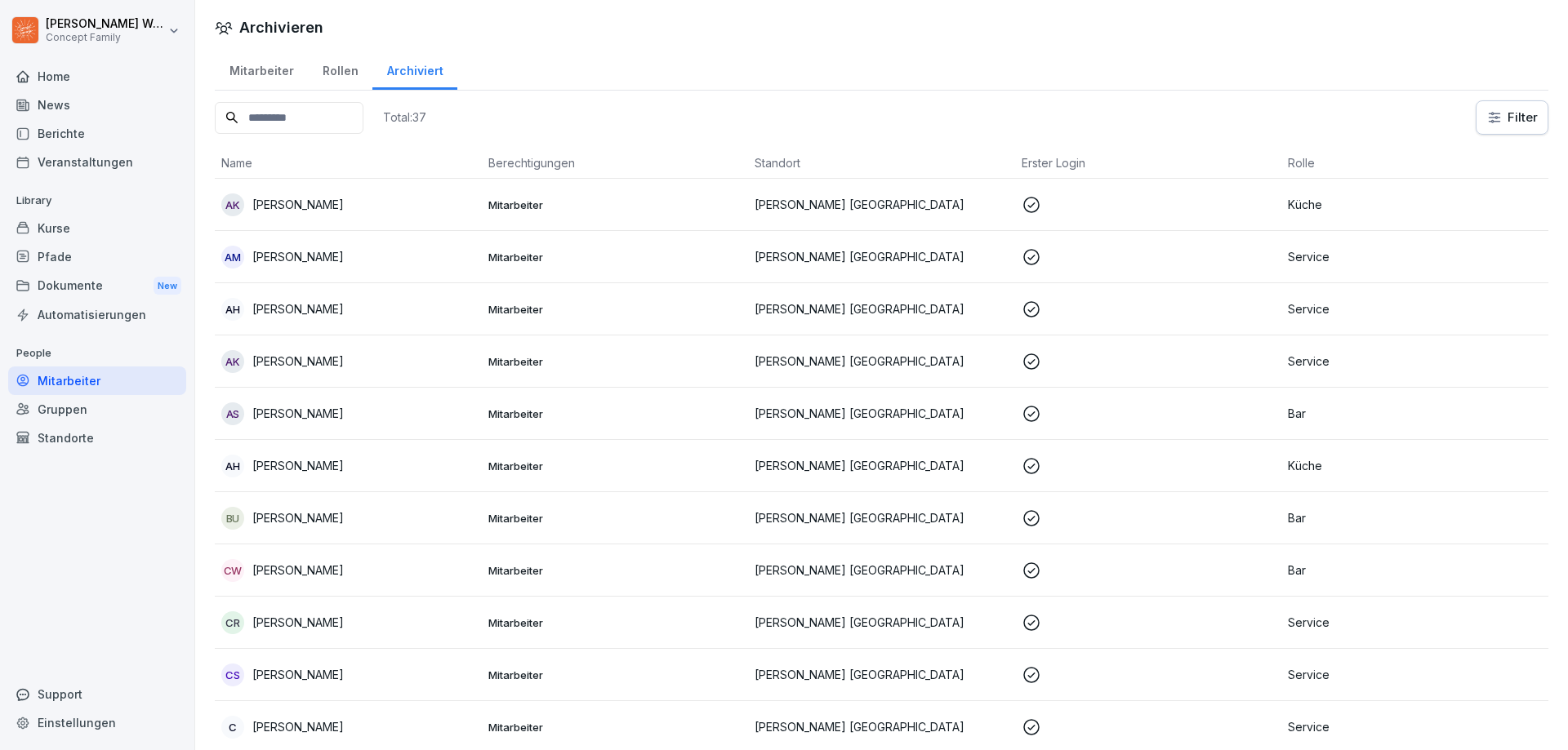
click at [246, 74] on div "Mitarbeiter" at bounding box center [261, 68] width 93 height 42
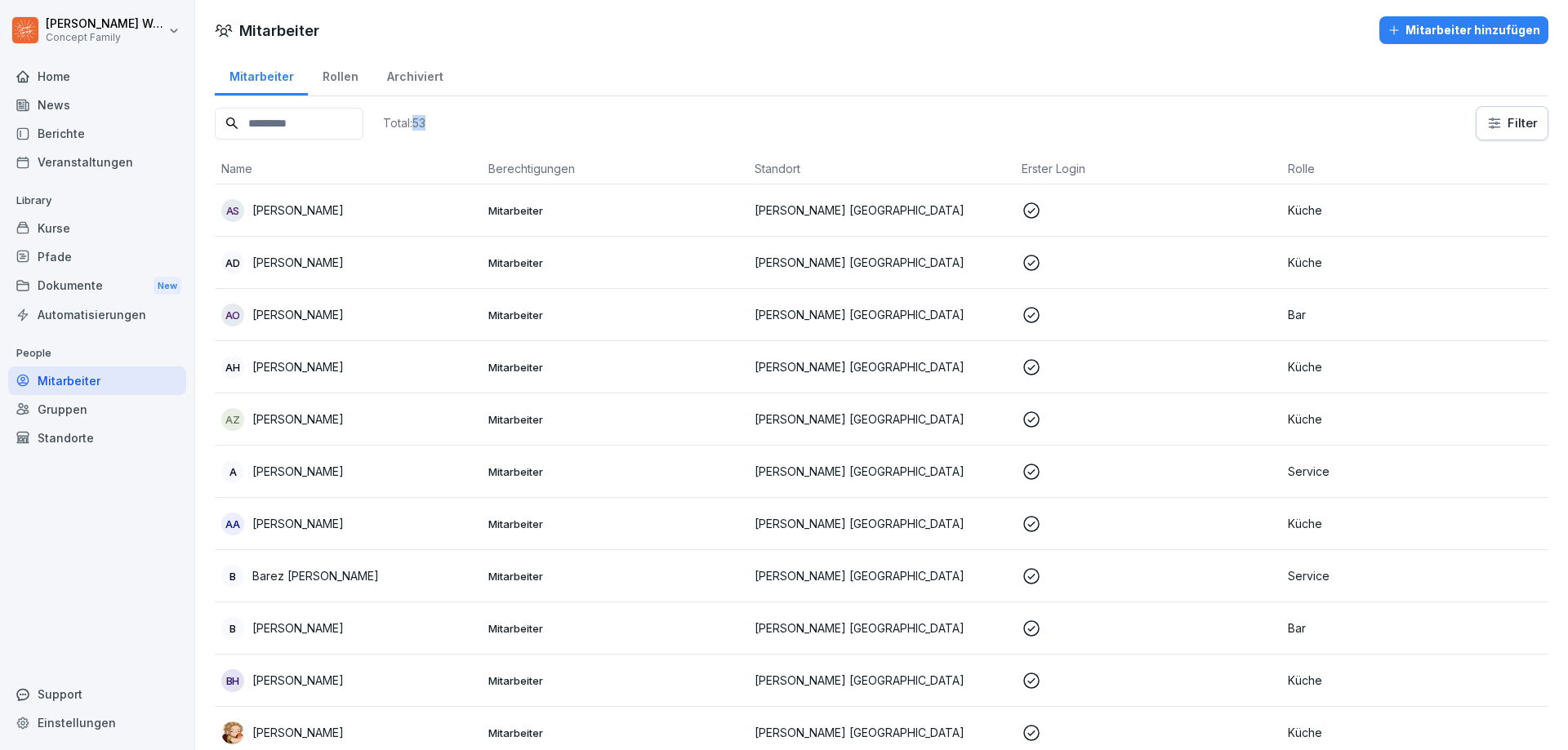
drag, startPoint x: 456, startPoint y: 121, endPoint x: 478, endPoint y: 123, distance: 22.1
click at [478, 123] on div "Total: 53 Filter" at bounding box center [881, 123] width 1333 height 34
drag, startPoint x: 488, startPoint y: 127, endPoint x: 458, endPoint y: 130, distance: 30.1
click at [458, 130] on div "Total: 53 Filter" at bounding box center [881, 123] width 1333 height 34
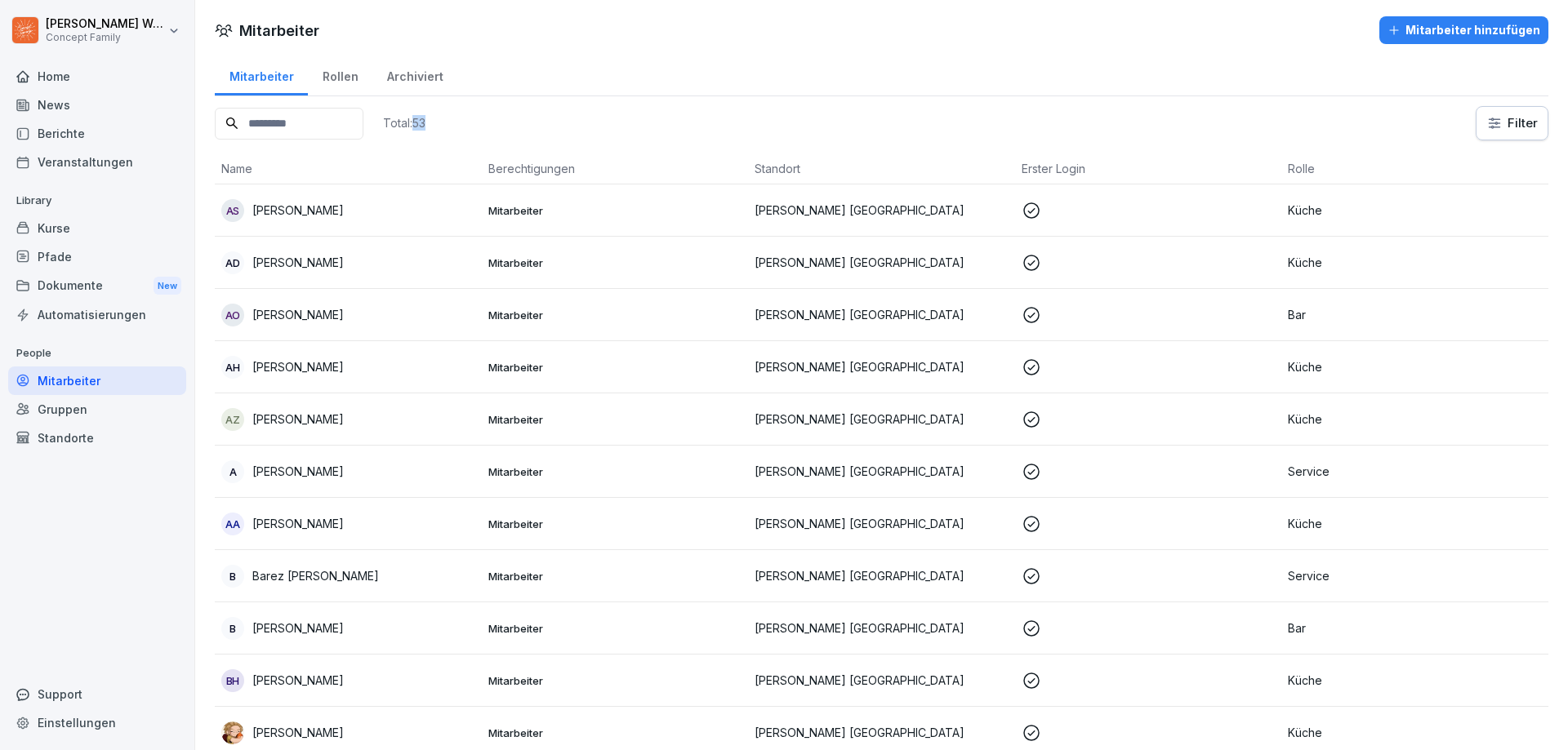
click at [426, 130] on p "Total: 53" at bounding box center [405, 123] width 43 height 16
click at [324, 79] on div "Rollen" at bounding box center [340, 74] width 65 height 42
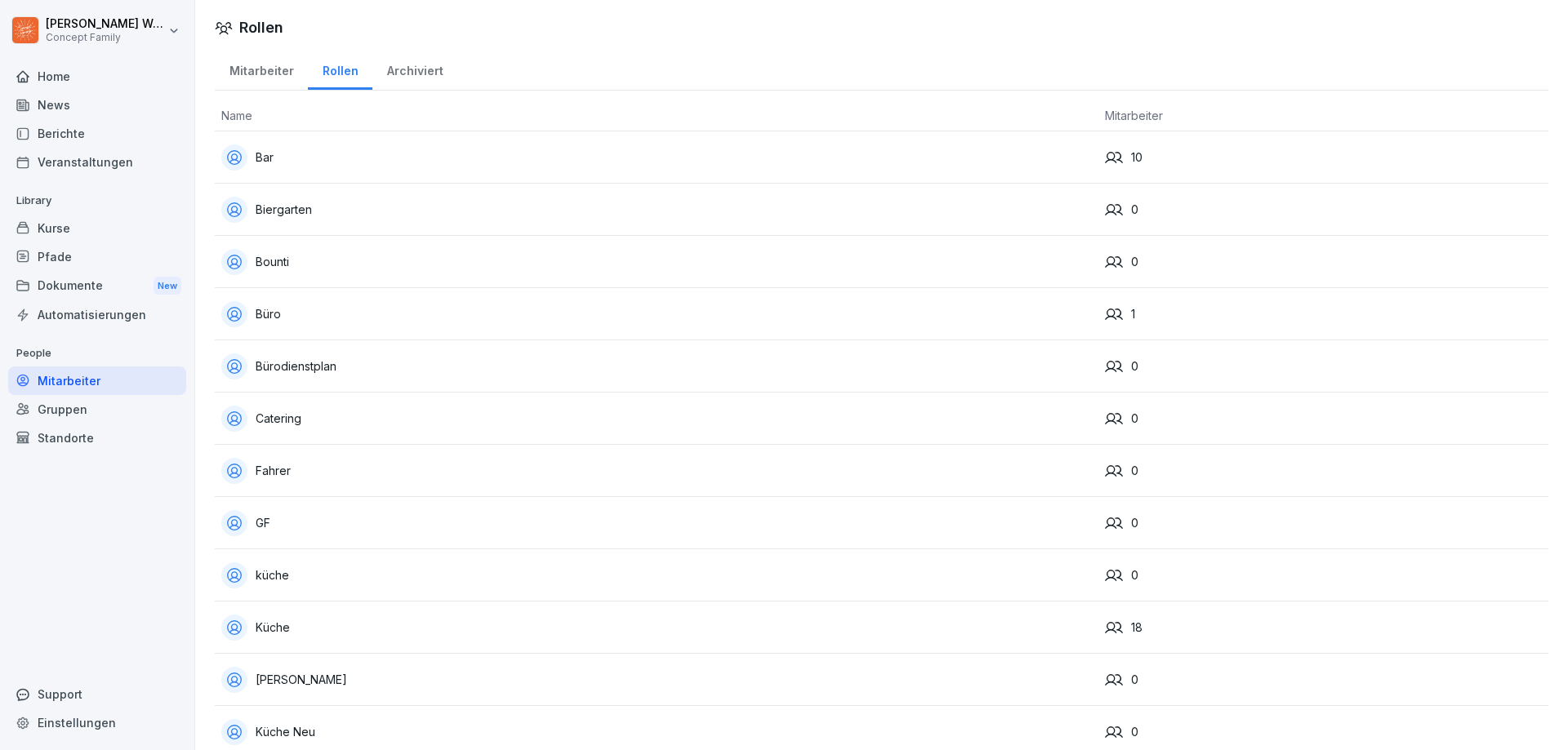
click at [407, 68] on div "Archiviert" at bounding box center [415, 68] width 85 height 42
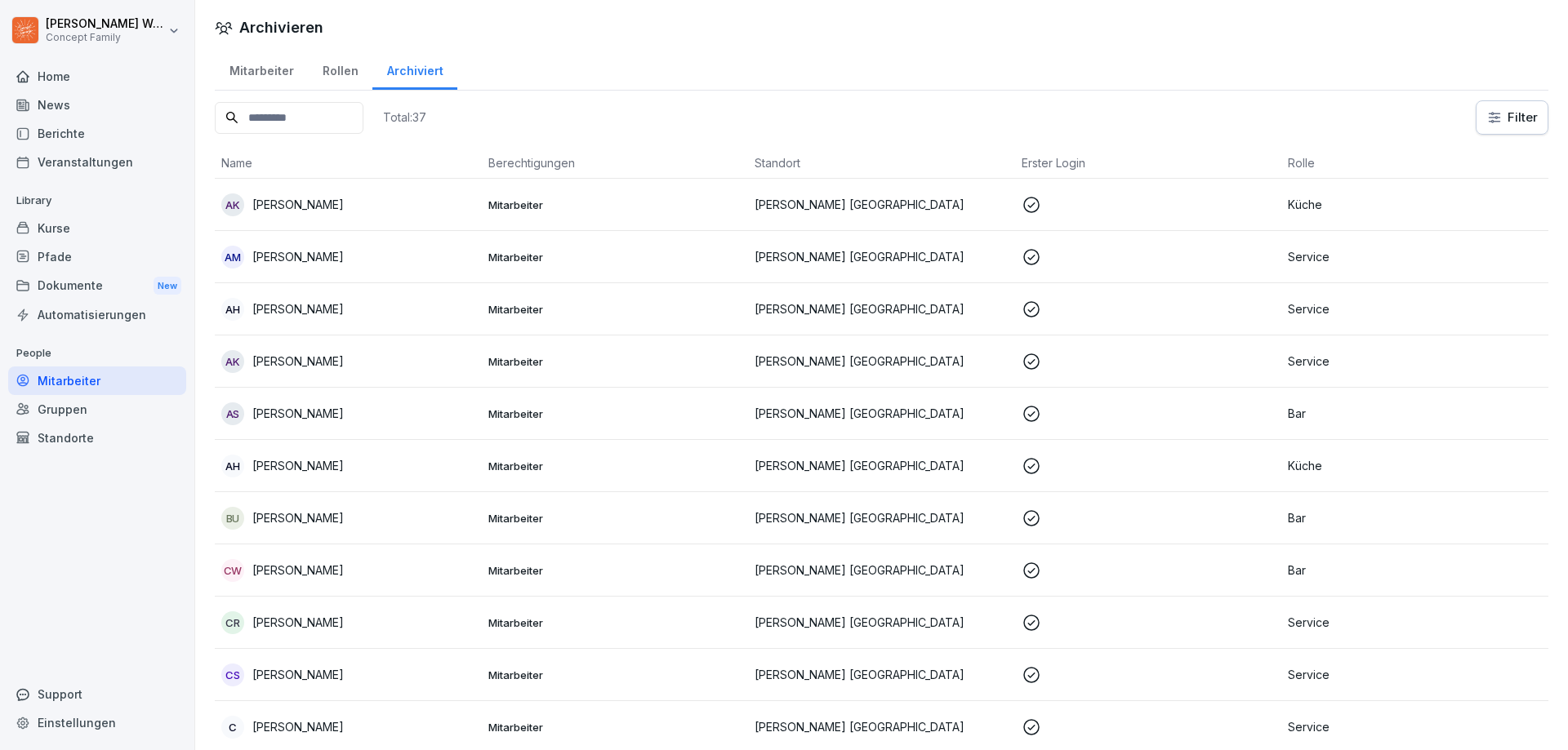
click at [271, 67] on div "Mitarbeiter" at bounding box center [261, 68] width 93 height 42
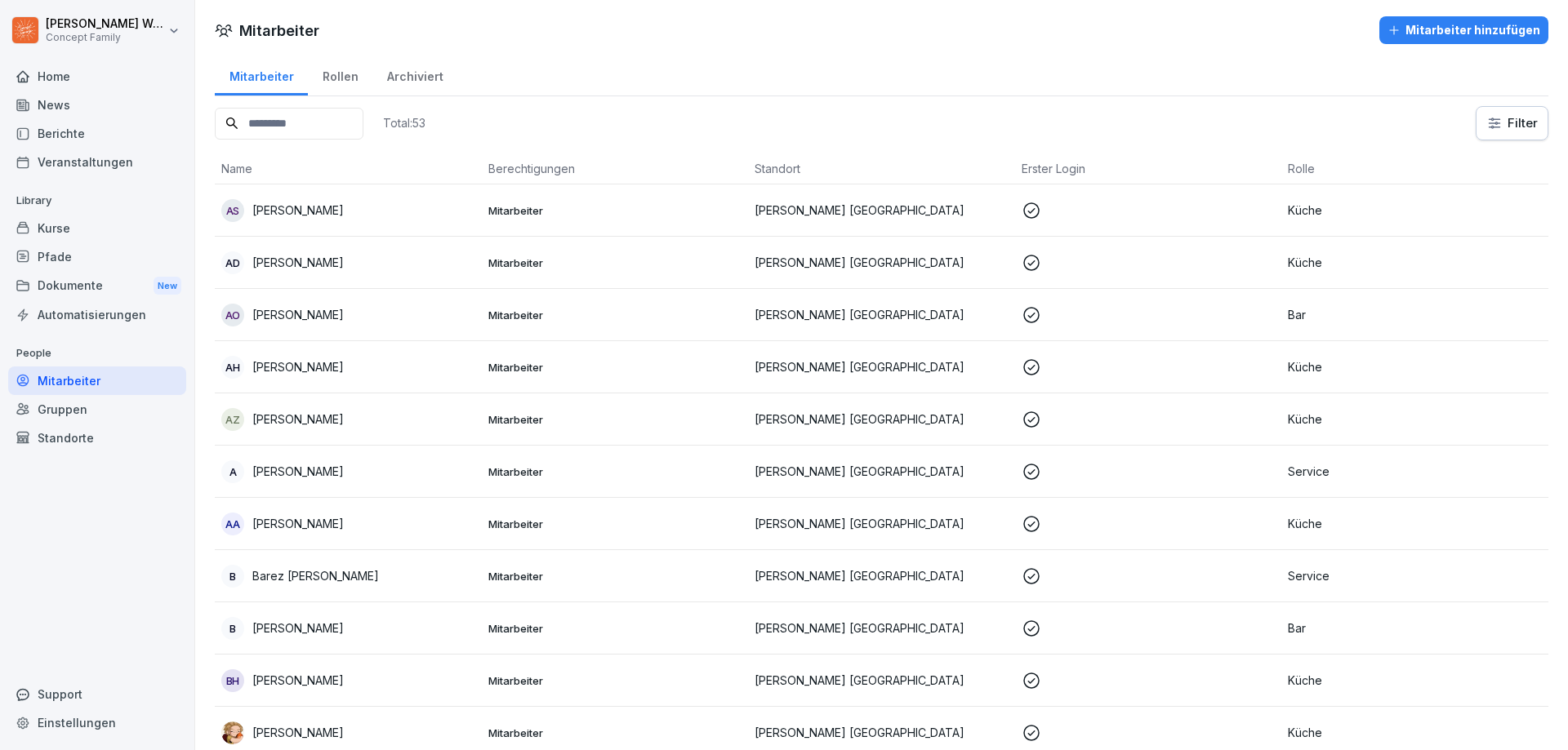
click at [62, 294] on div "Dokumente New" at bounding box center [97, 285] width 178 height 30
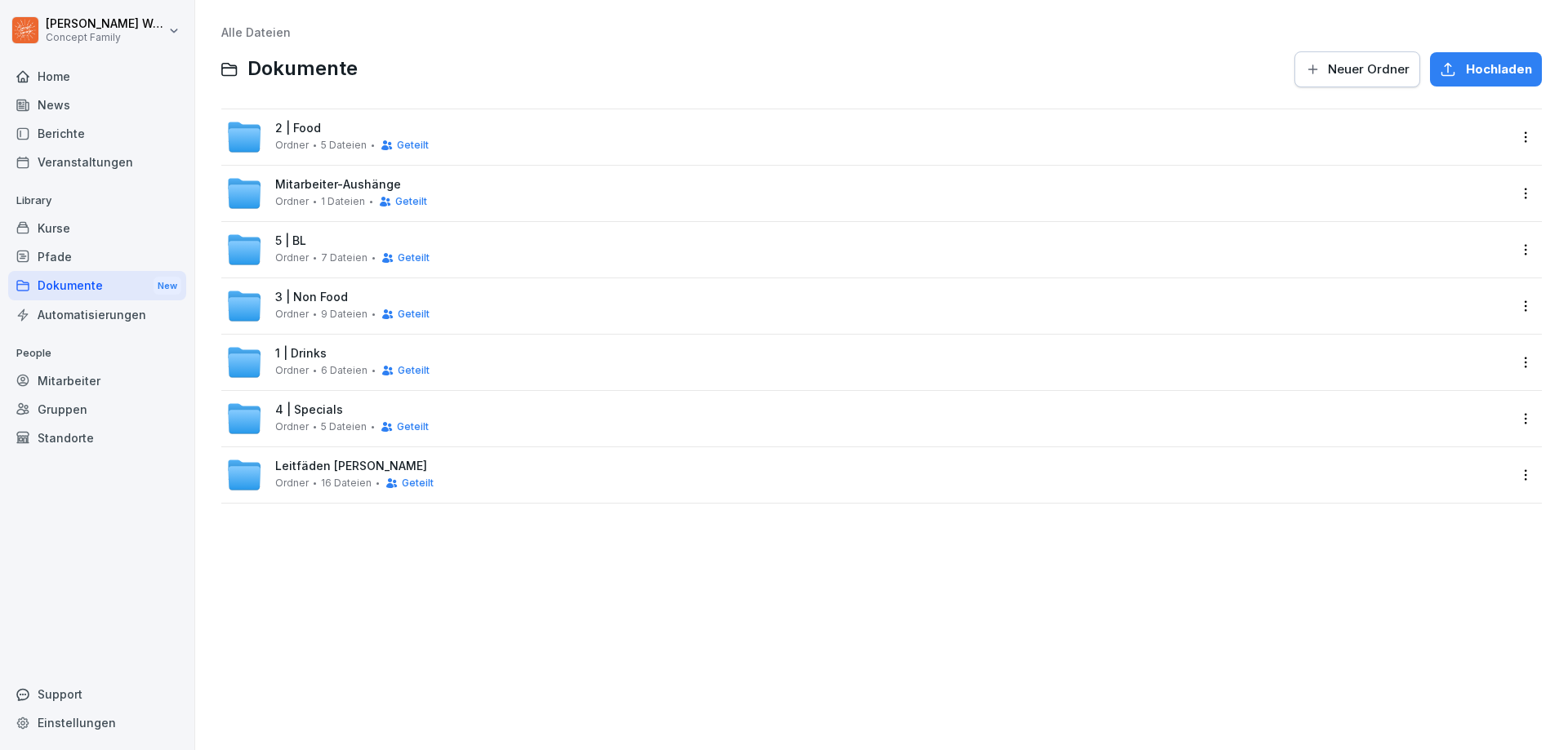
click at [580, 141] on div "2 | Food Ordner 5 Dateien Geteilt" at bounding box center [867, 137] width 1282 height 36
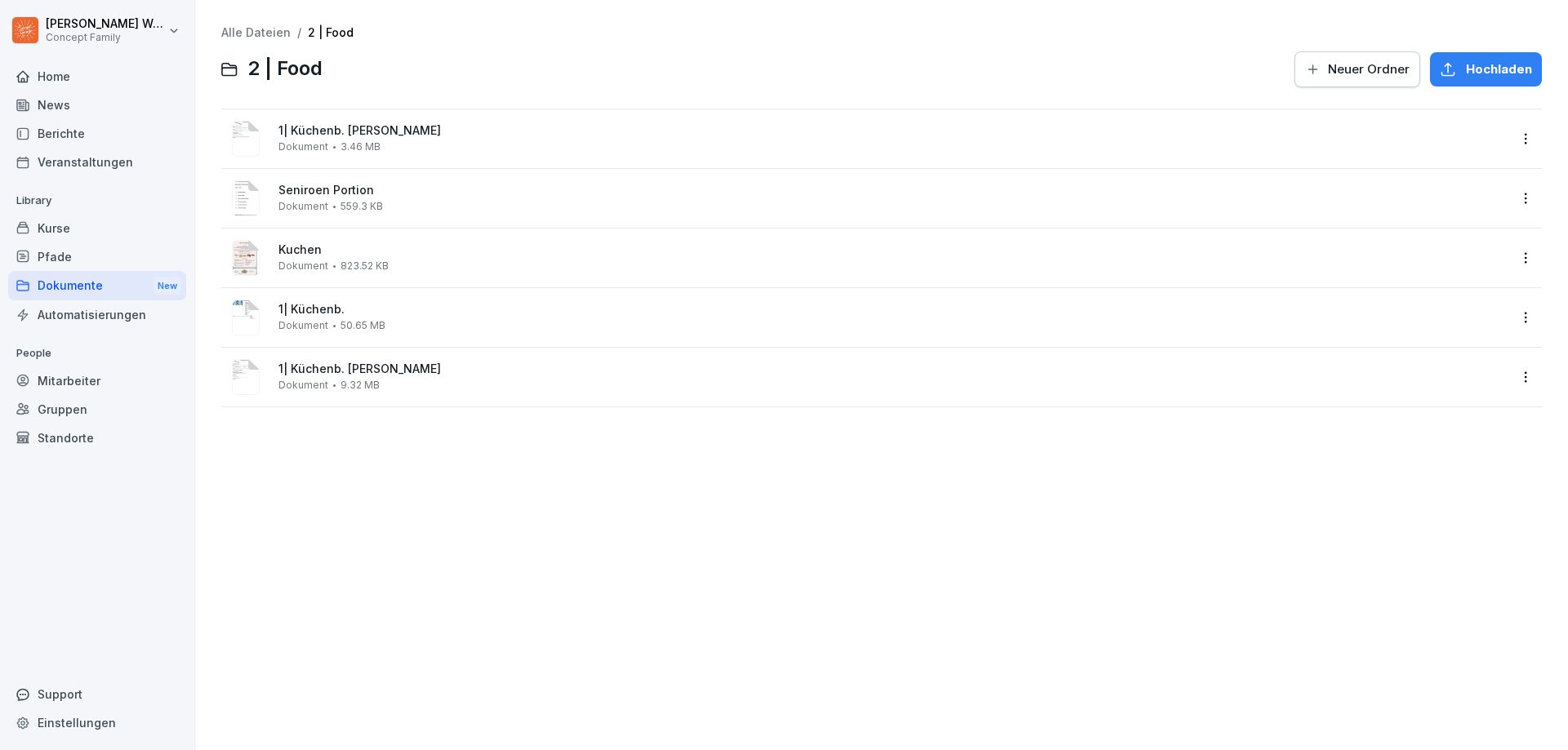
click at [100, 284] on div "Dokumente New" at bounding box center [97, 285] width 178 height 30
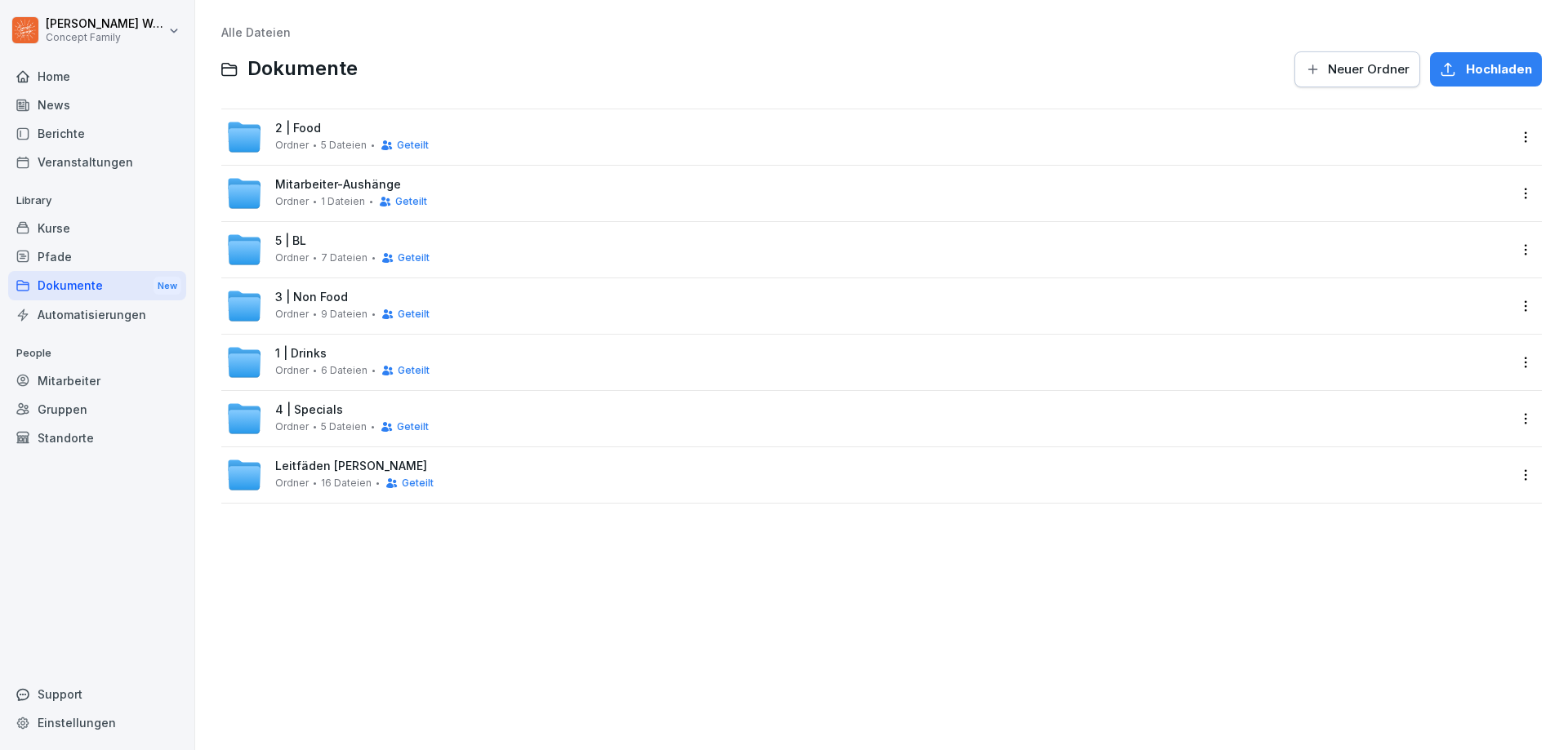
click at [291, 244] on span "5 | BL" at bounding box center [291, 241] width 31 height 14
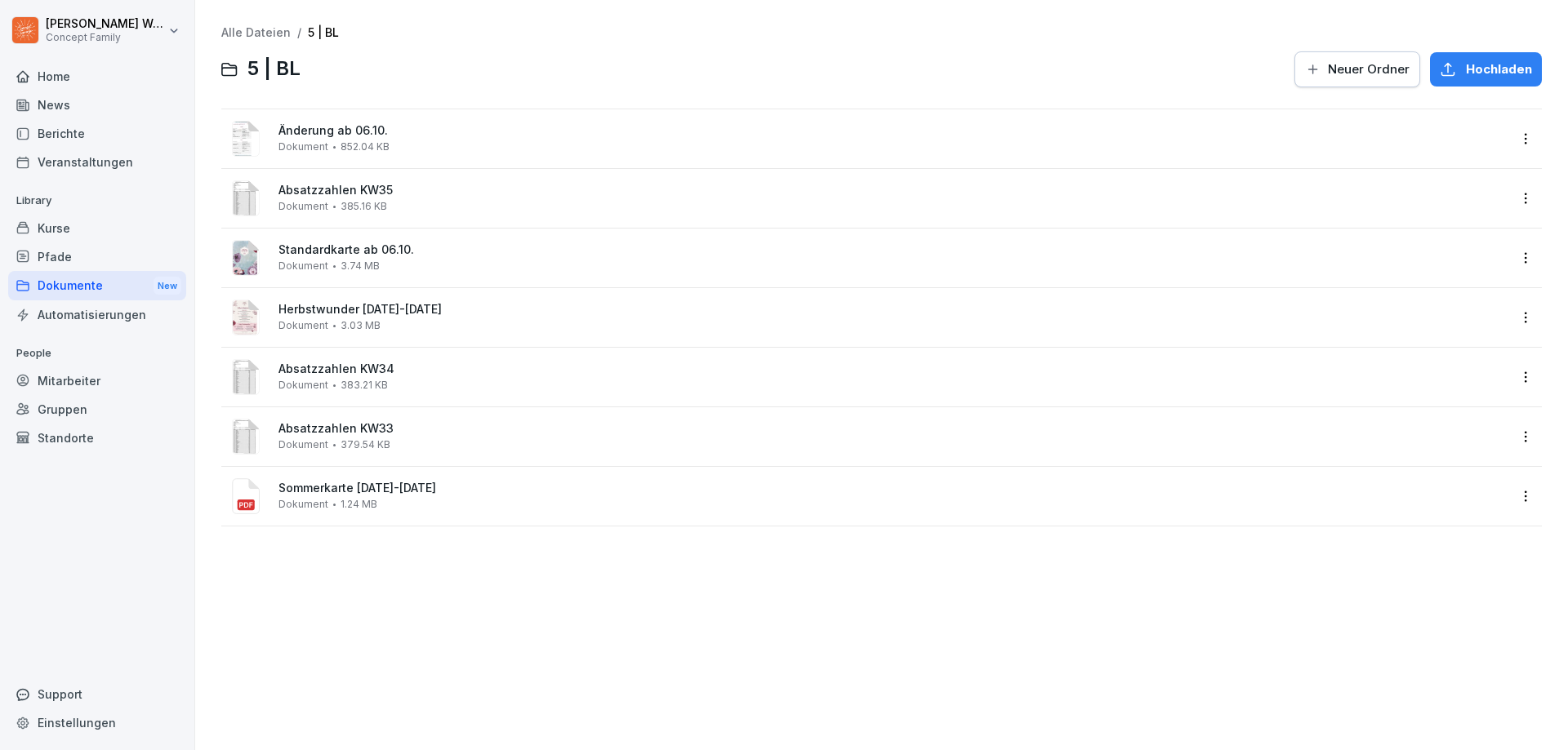
click at [71, 287] on div "Dokumente New" at bounding box center [97, 285] width 178 height 30
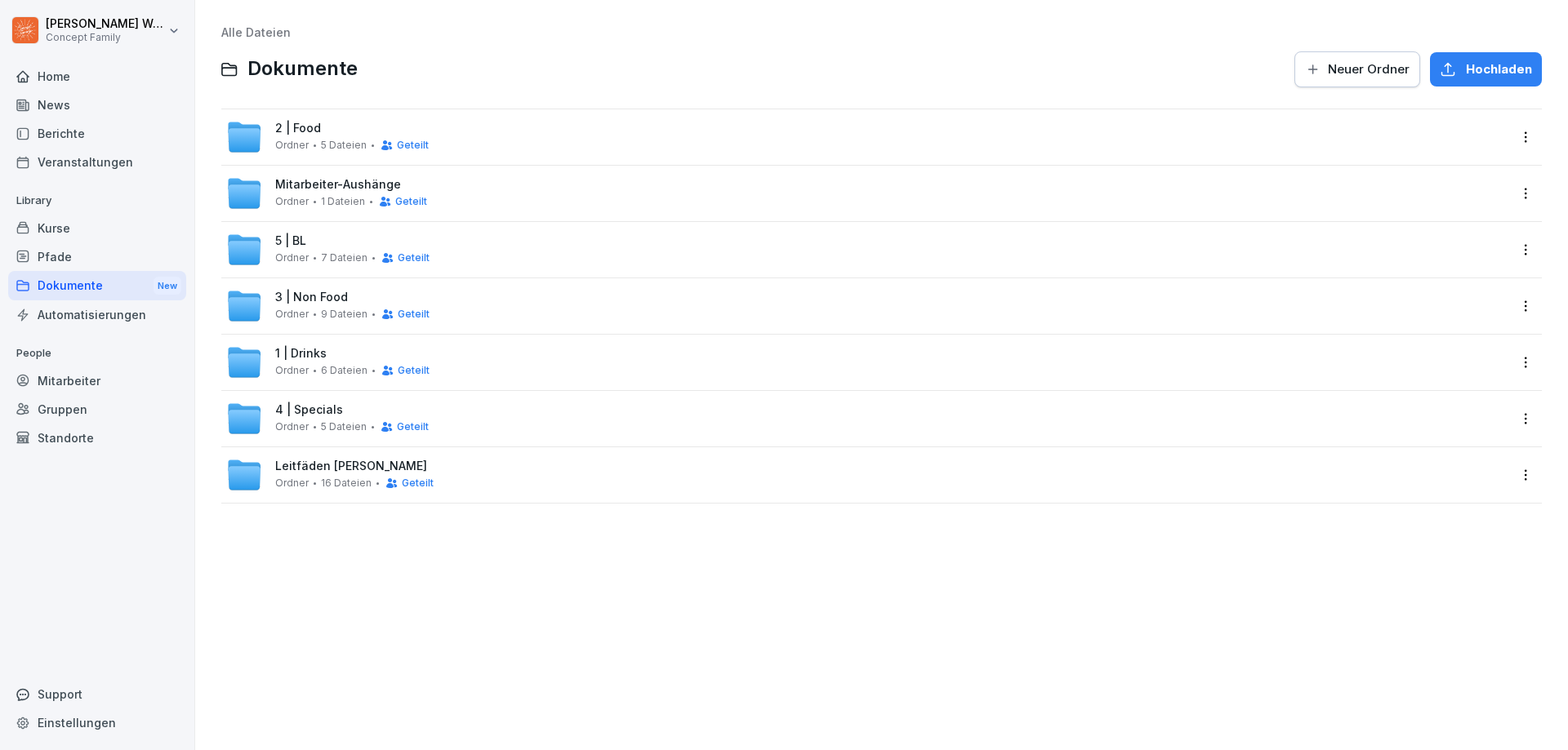
click at [300, 292] on span "3 | Non Food" at bounding box center [311, 297] width 73 height 14
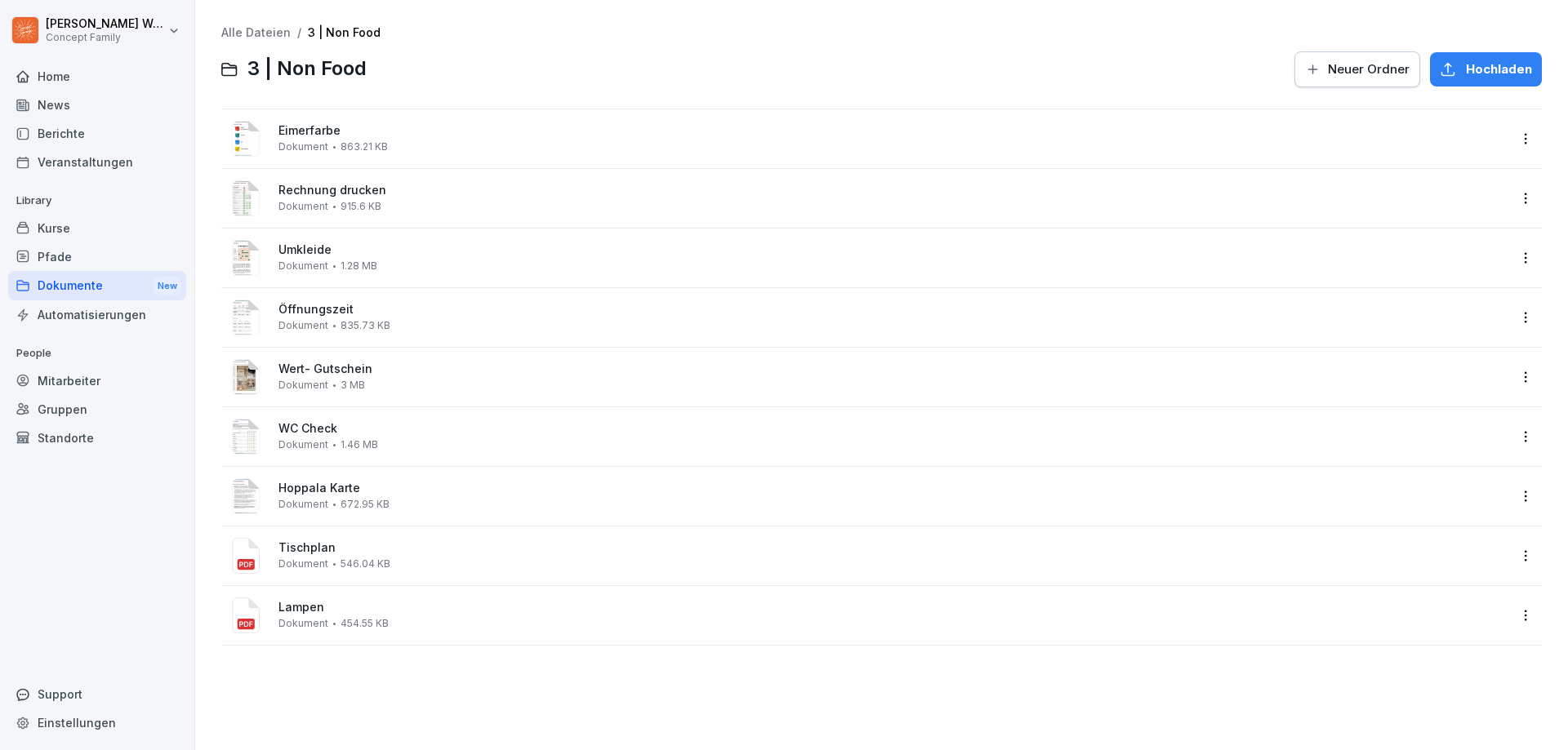
click at [88, 290] on div "Dokumente New" at bounding box center [97, 285] width 178 height 30
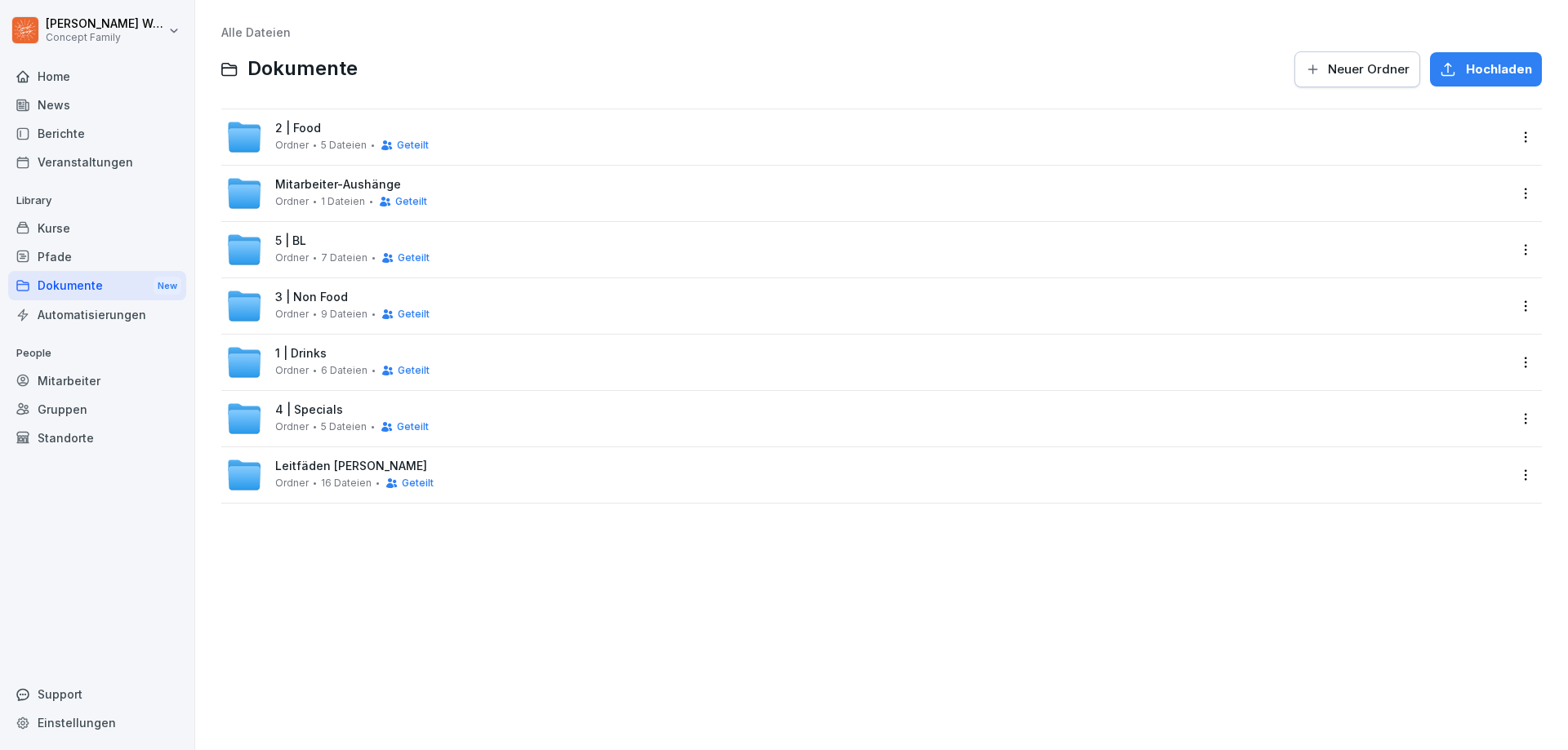
click at [300, 353] on span "1 | Drinks" at bounding box center [301, 354] width 52 height 14
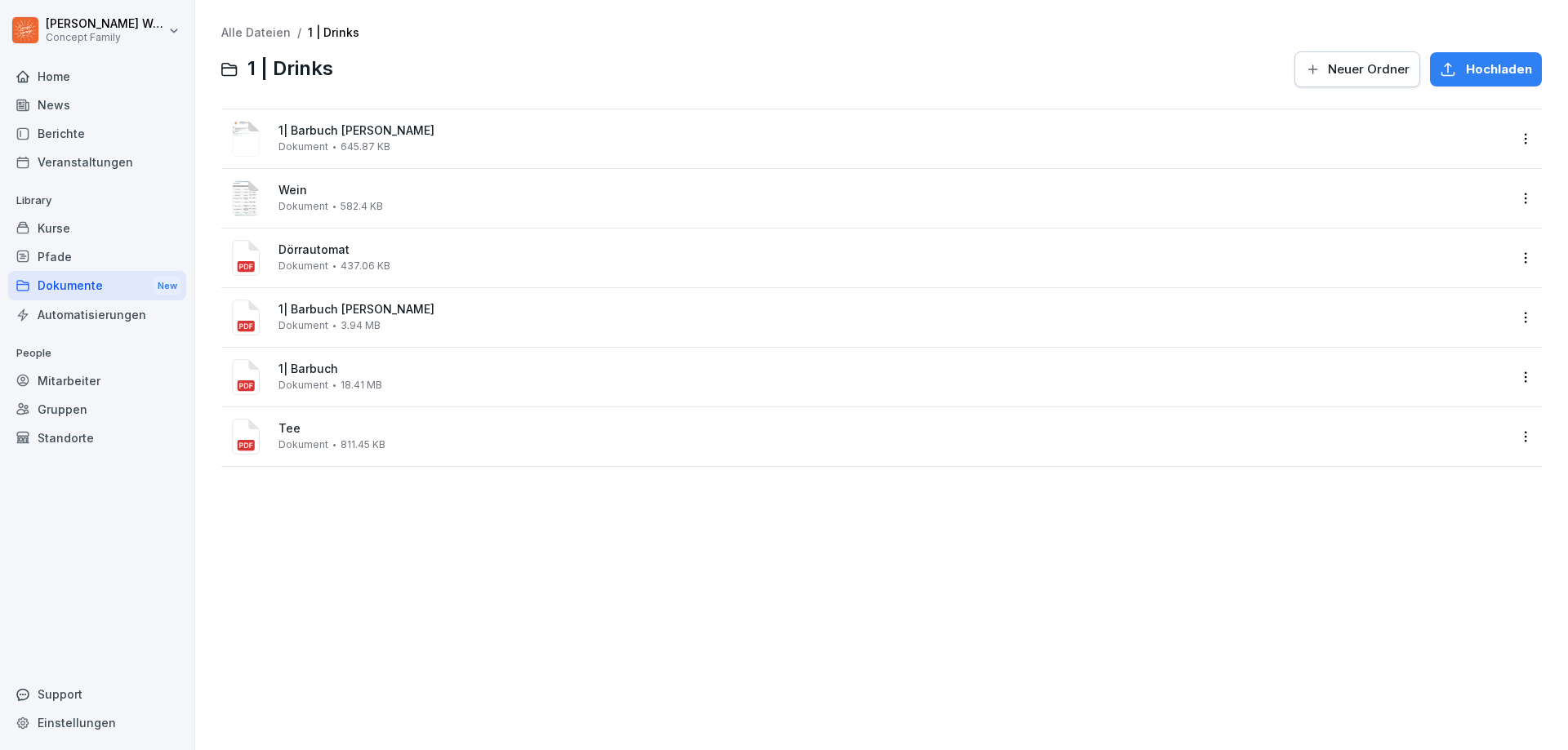
click at [62, 283] on div "Dokumente New" at bounding box center [97, 285] width 178 height 30
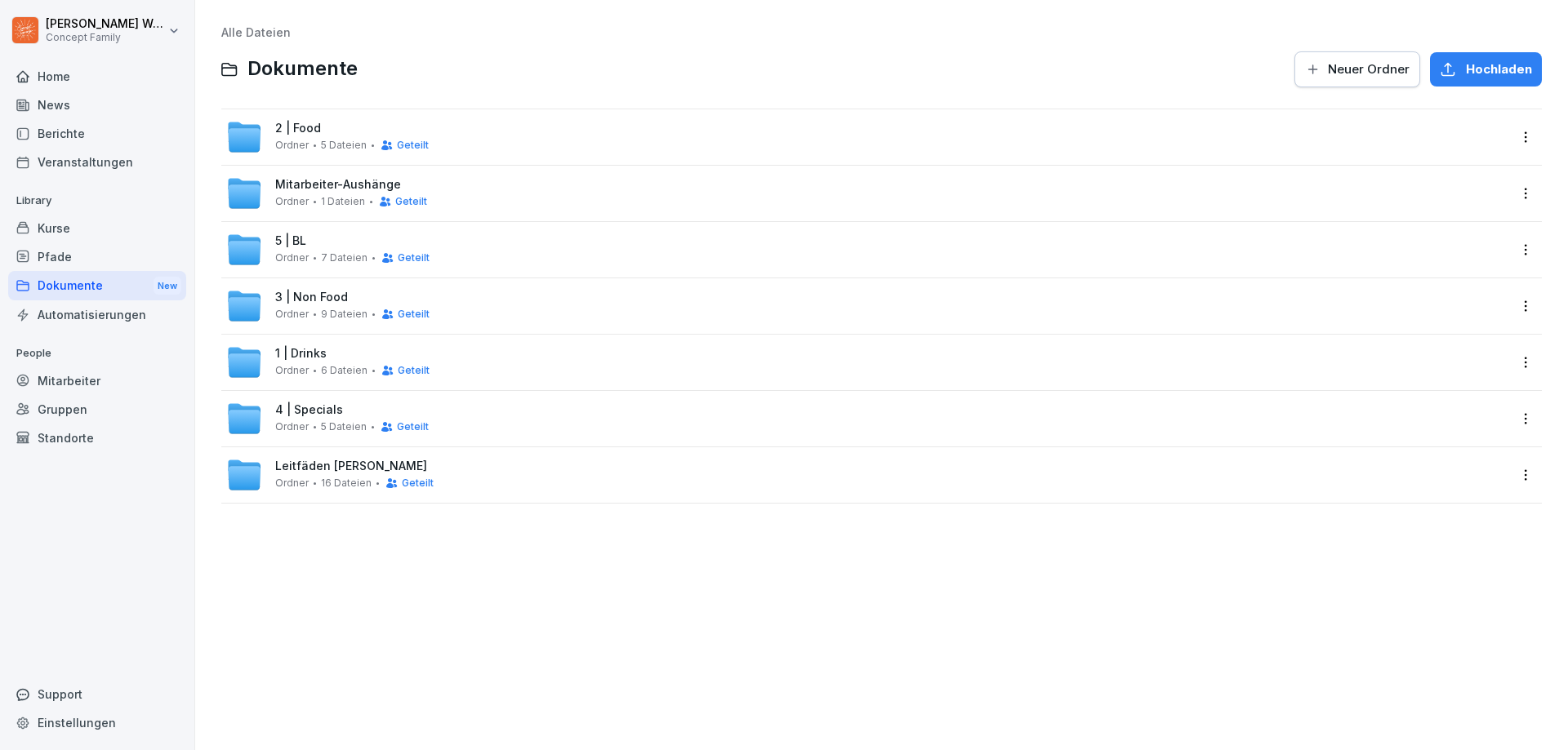
drag, startPoint x: 298, startPoint y: 417, endPoint x: 510, endPoint y: 514, distance: 233.1
click at [299, 417] on span "4 | Specials" at bounding box center [309, 410] width 67 height 14
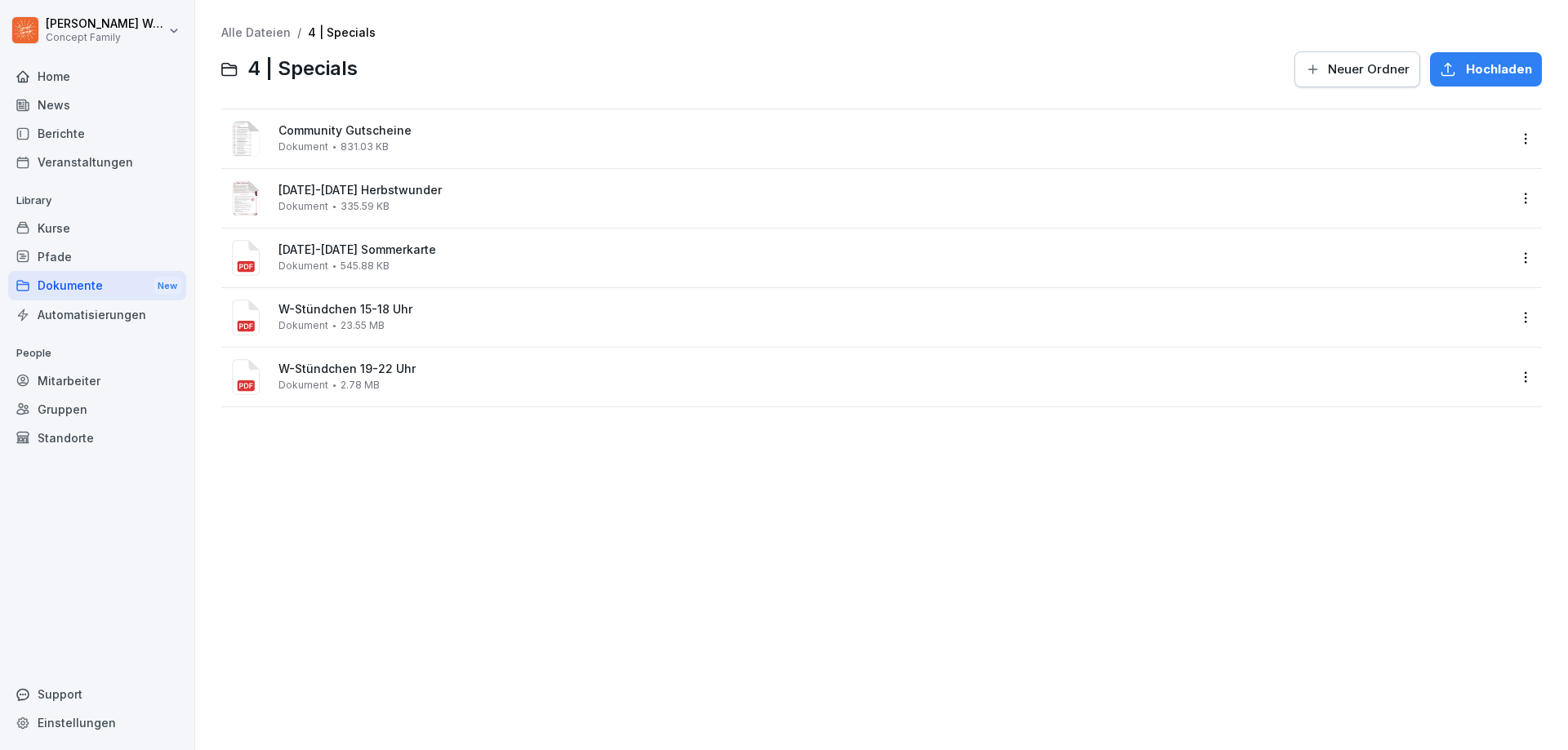
click at [58, 102] on div "News" at bounding box center [97, 104] width 178 height 29
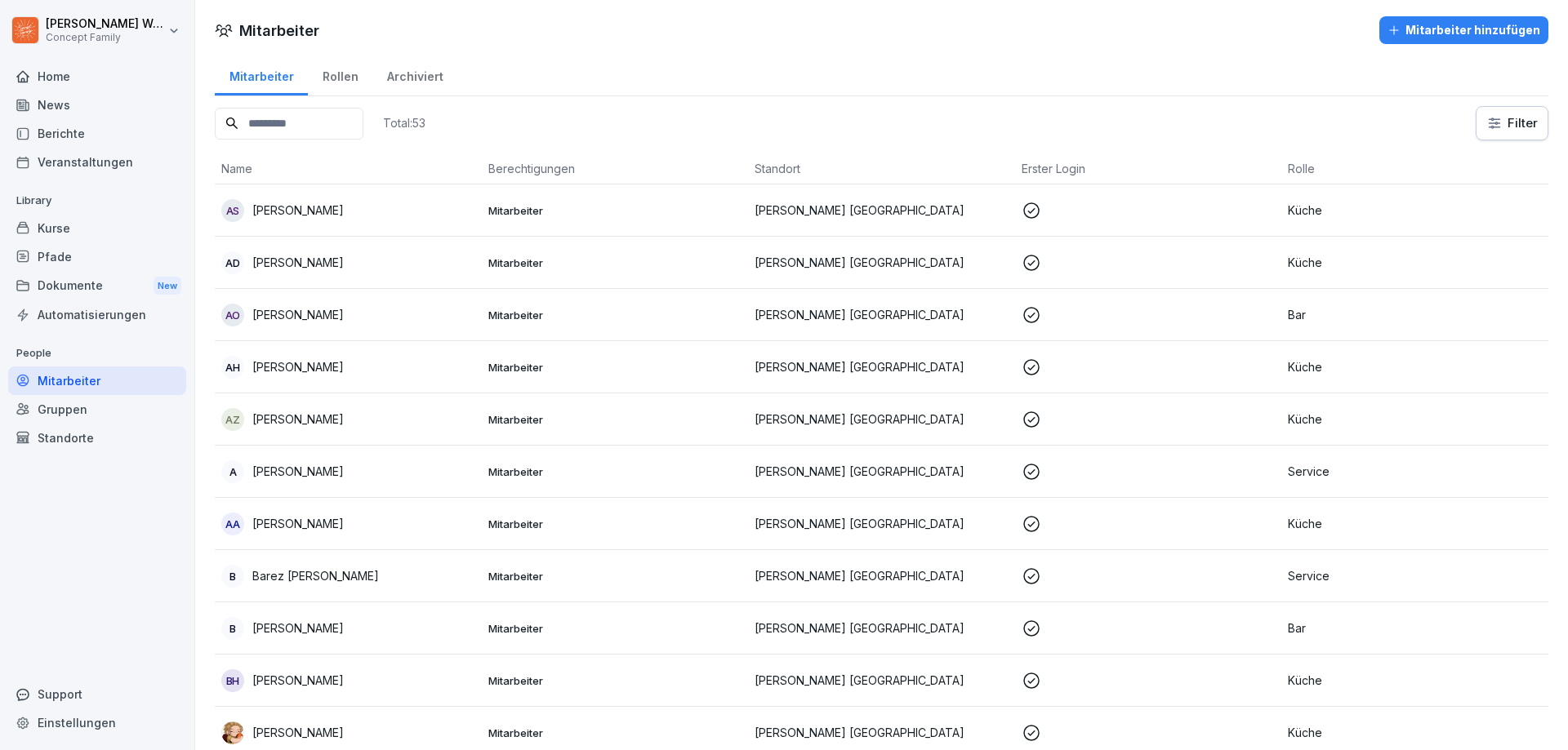
click at [63, 291] on div "Dokumente New" at bounding box center [97, 285] width 178 height 30
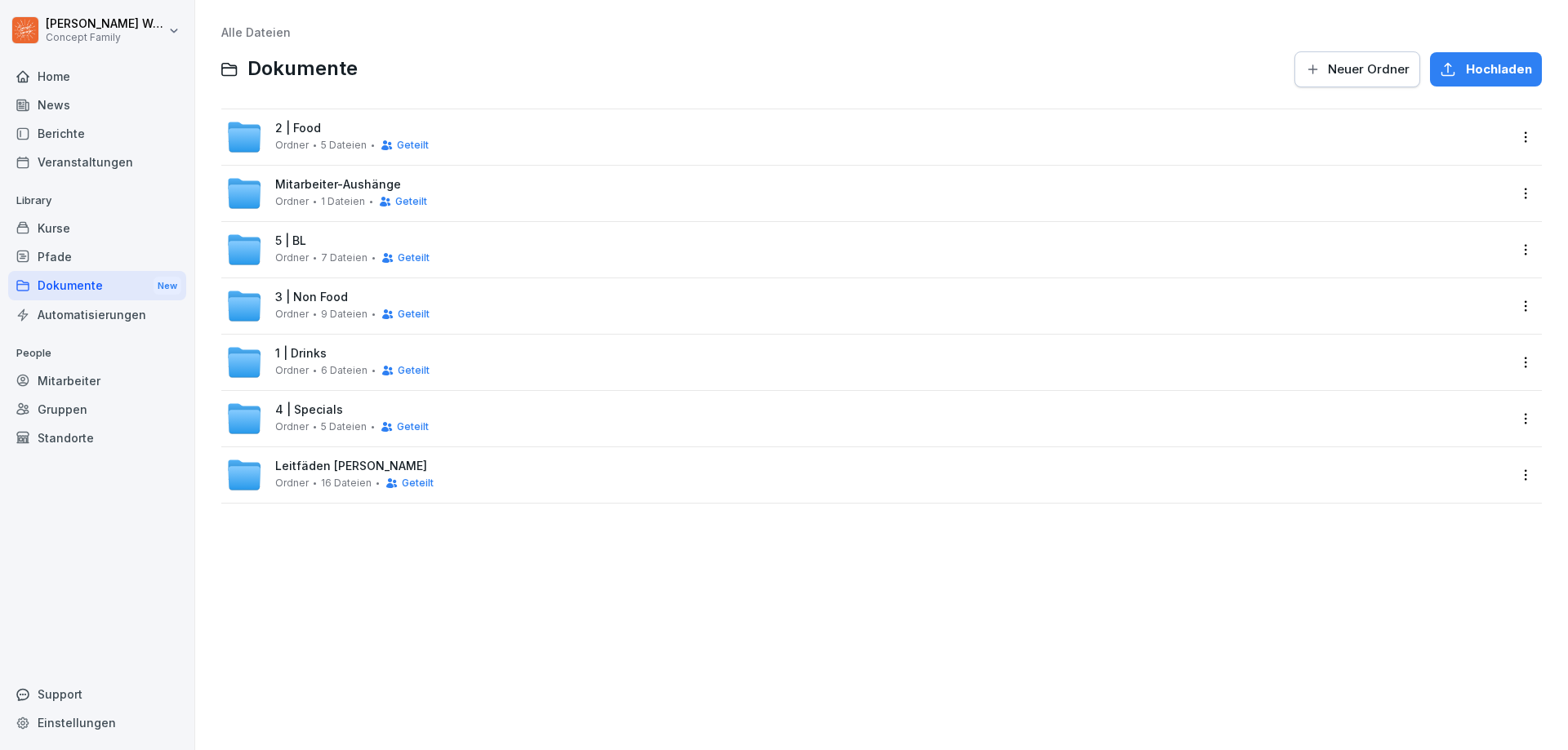
click at [1507, 141] on html "[PERSON_NAME] Concept Family Home News Berichte Veranstaltungen Library Kurse P…" at bounding box center [784, 375] width 1568 height 750
click at [1440, 163] on div "Details" at bounding box center [1445, 170] width 158 height 32
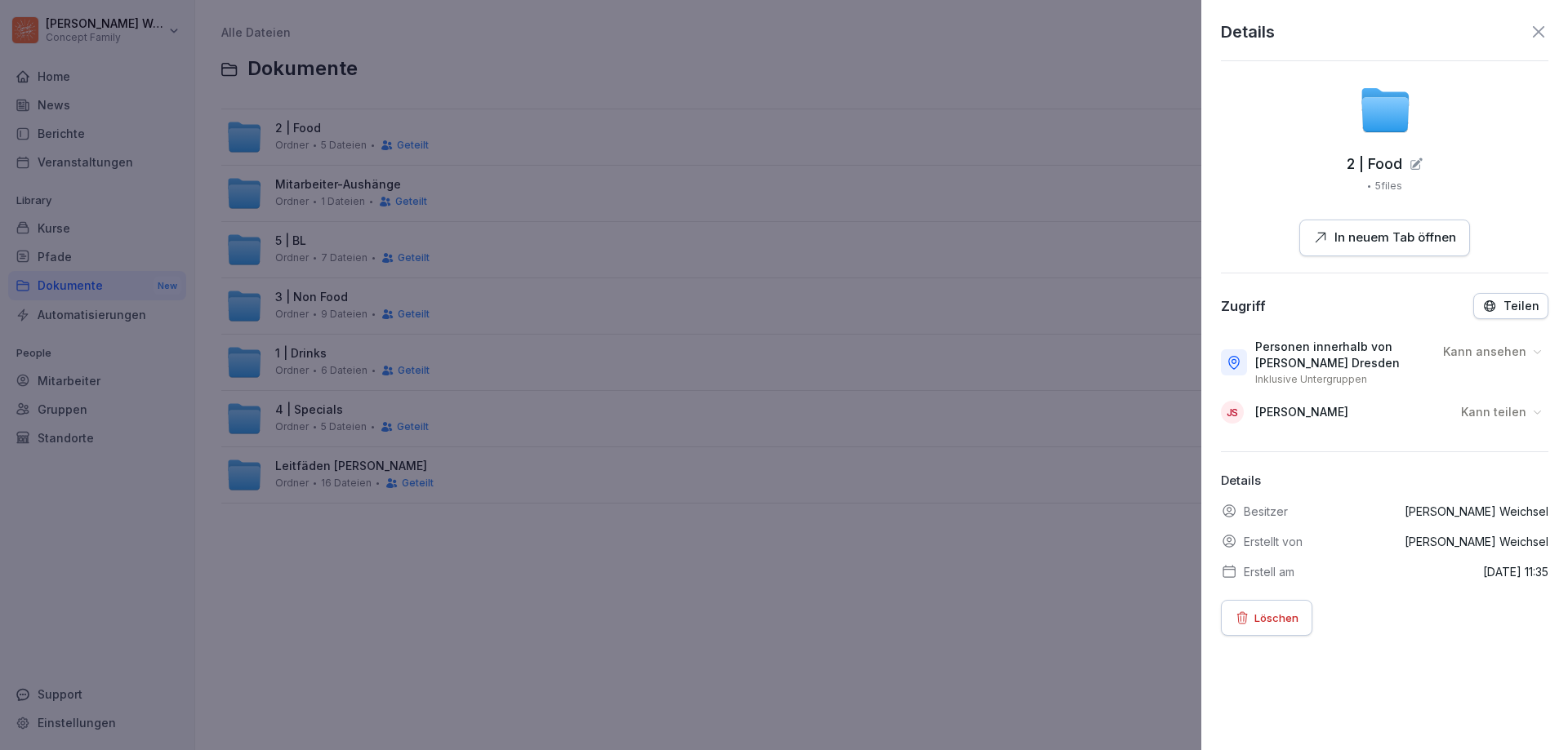
click at [453, 99] on div at bounding box center [784, 375] width 1568 height 750
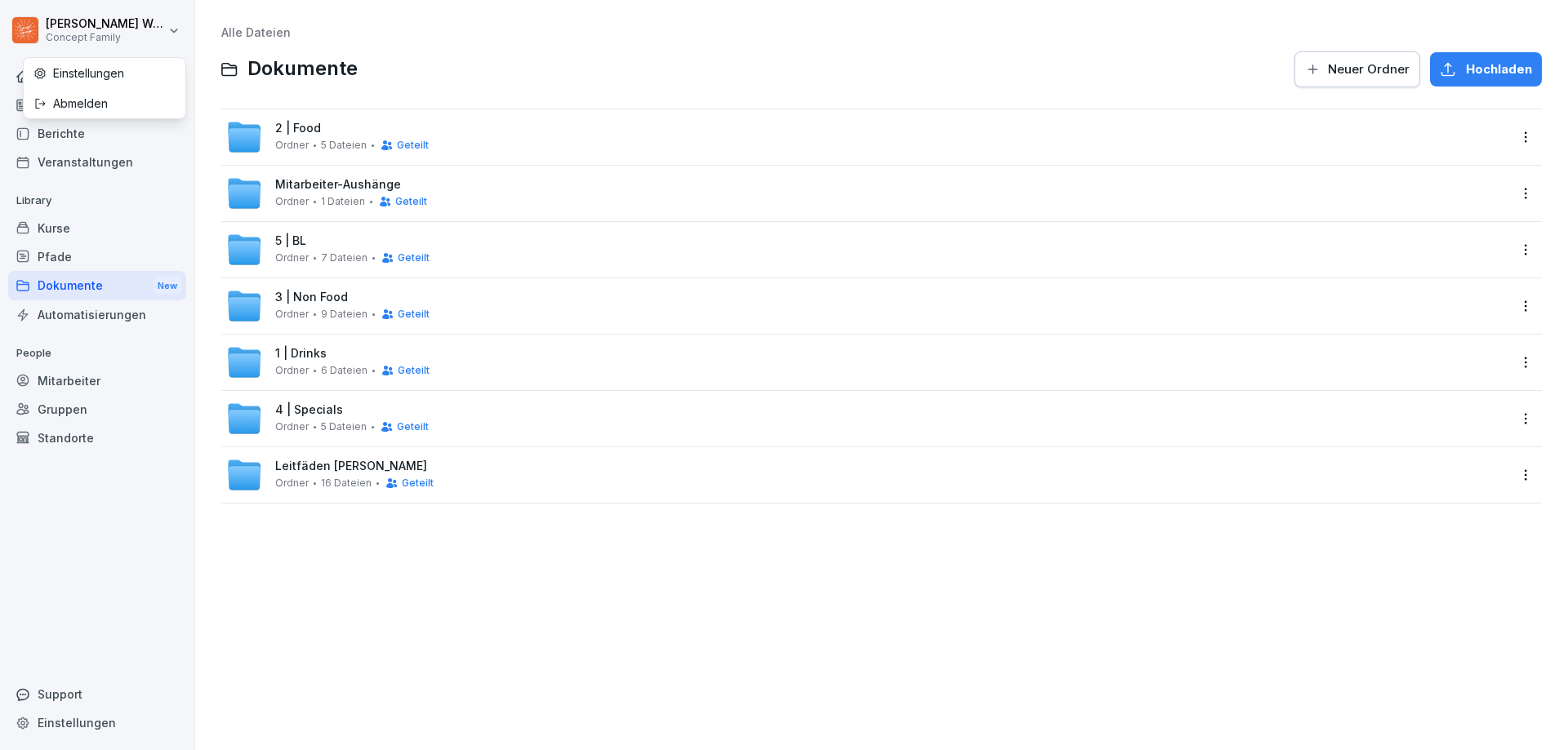
click at [102, 29] on html "Steve Weichsel Concept Family Home News Berichte Veranstaltungen Library Kurse …" at bounding box center [784, 375] width 1568 height 750
click at [86, 97] on div "Abmelden" at bounding box center [104, 103] width 162 height 30
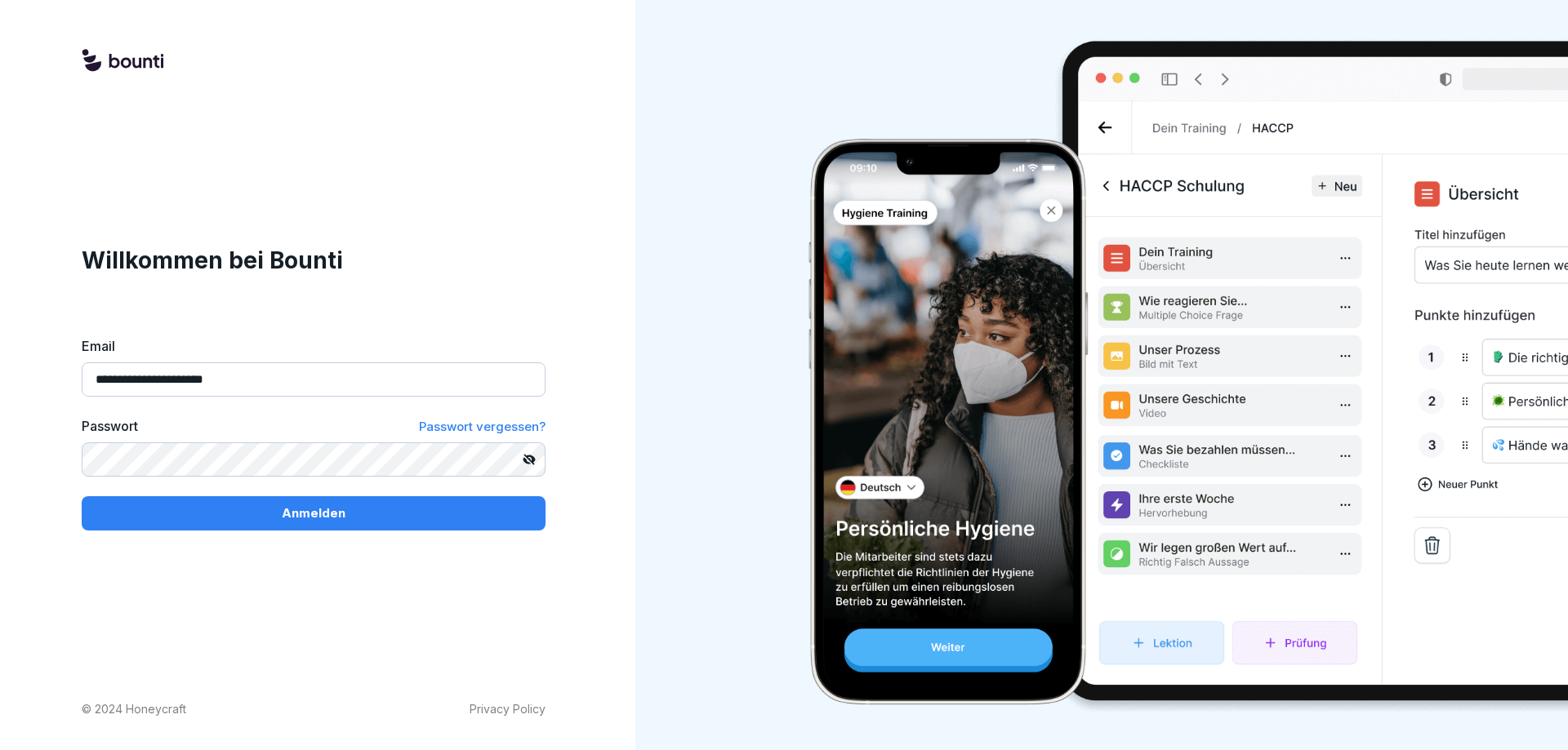
click at [273, 377] on input "**********" at bounding box center [313, 379] width 464 height 34
type input "**********"
click at [276, 511] on div "Anmelden" at bounding box center [314, 513] width 438 height 18
